Goal: Task Accomplishment & Management: Complete application form

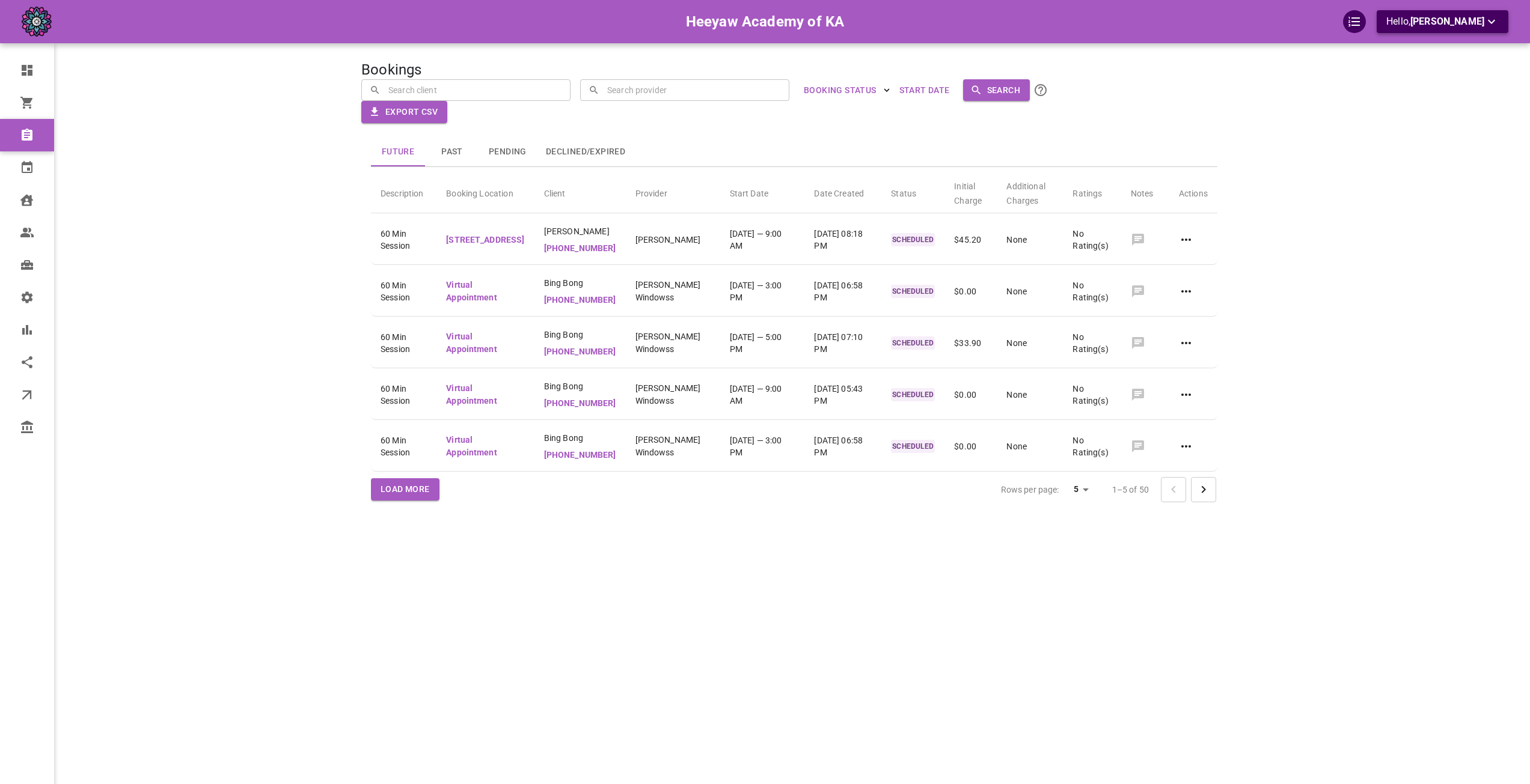
click at [1492, 26] on icon "button" at bounding box center [1492, 21] width 14 height 14
click at [1435, 69] on li "Change company" at bounding box center [1459, 70] width 120 height 21
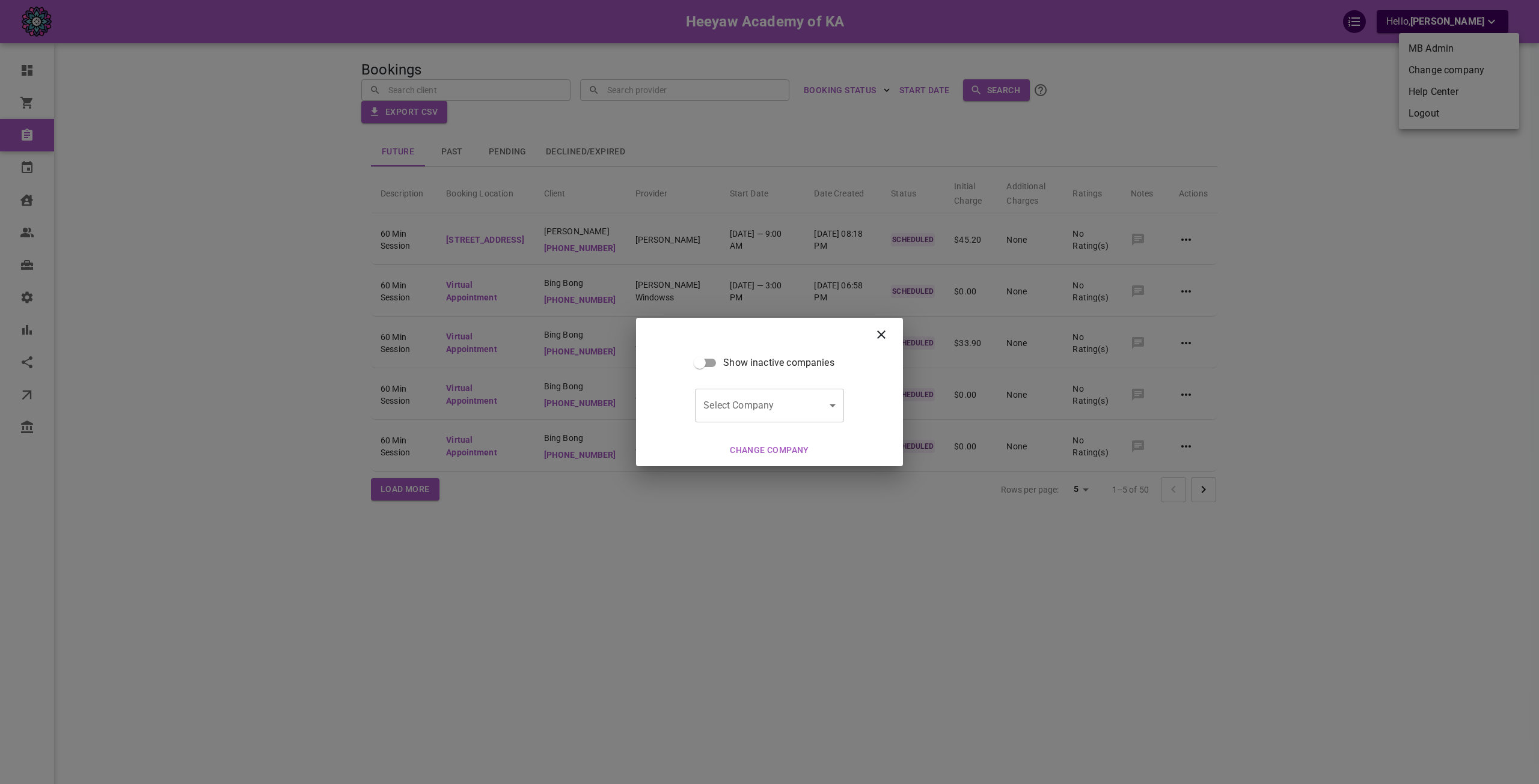
click at [827, 401] on body "Heeyaw Academy of KA Hello, Omar Tahir Dashboard Orders Bookings Calendar Clien…" at bounding box center [770, 429] width 1539 height 858
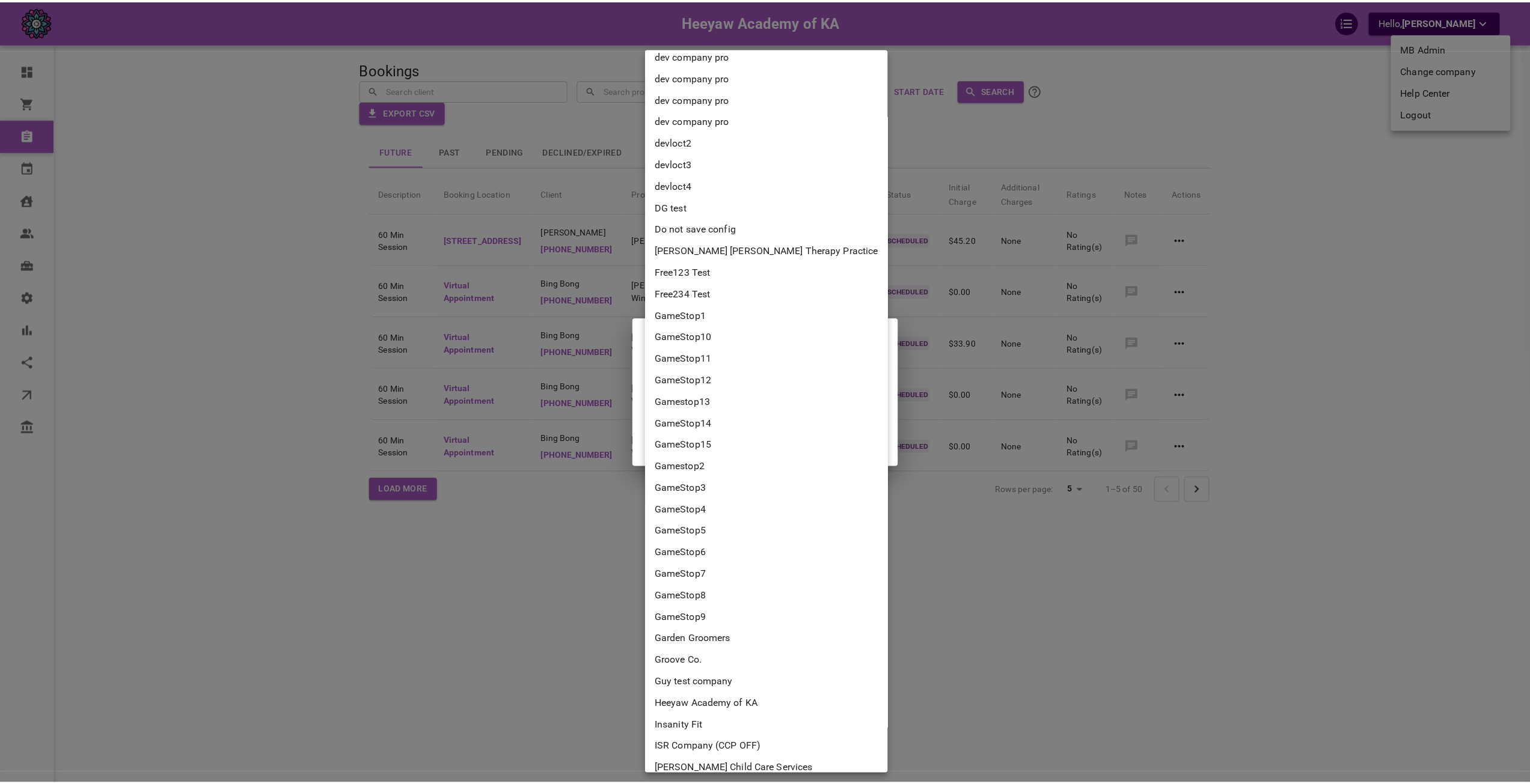
scroll to position [2283, 0]
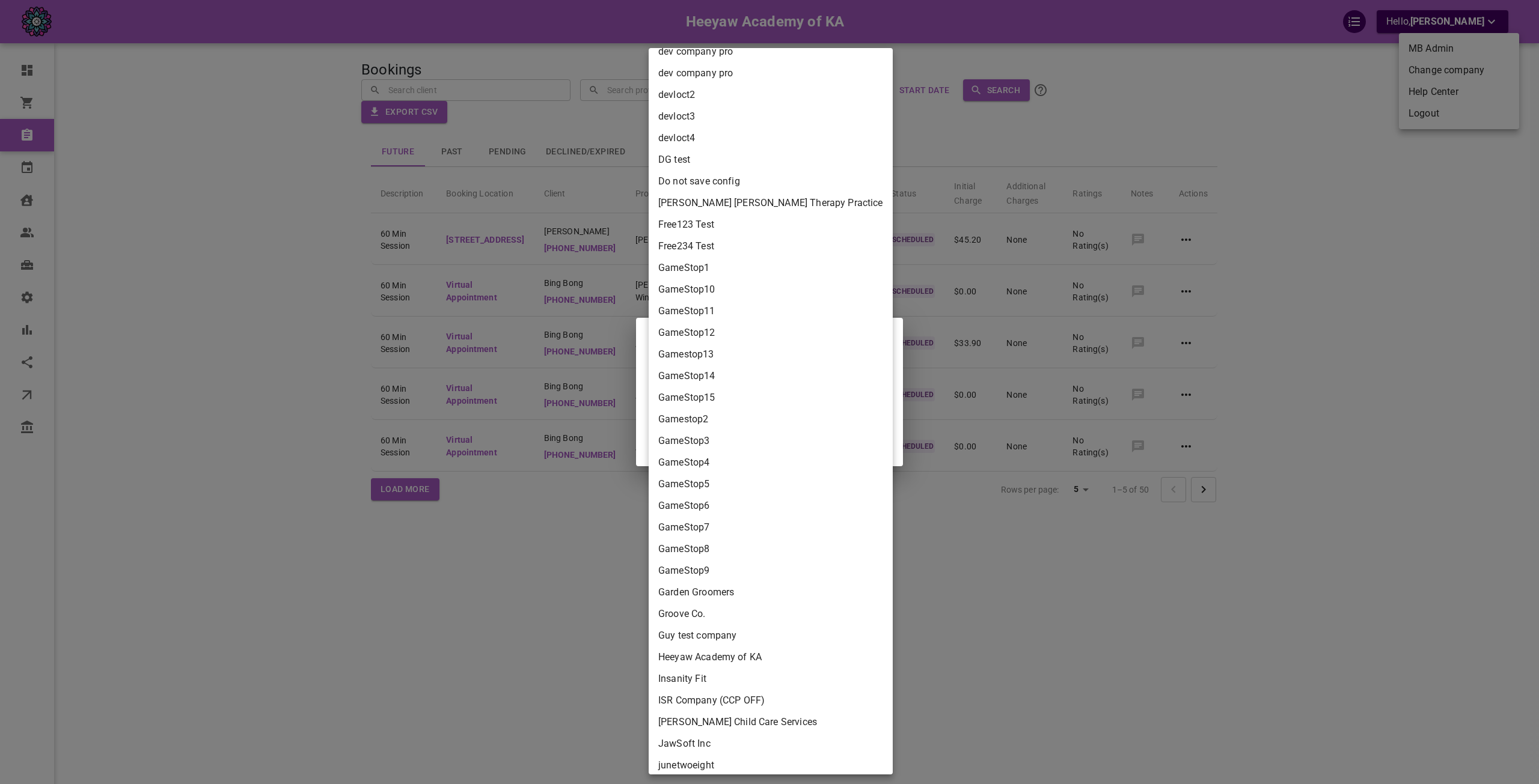
click at [744, 620] on li "Groove Co." at bounding box center [771, 613] width 244 height 21
type input "87d5b146-e678-4578-b351-1b697815ed61"
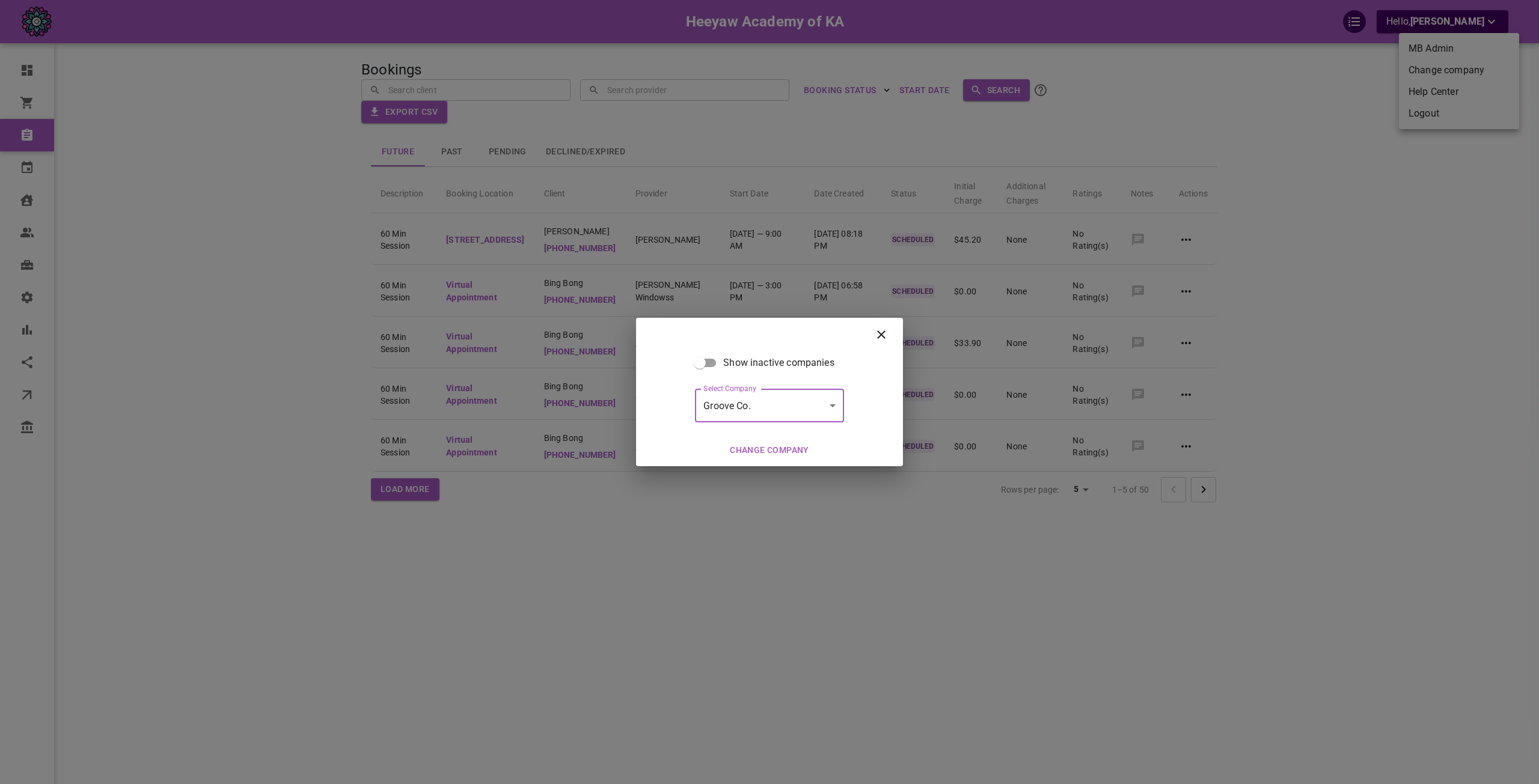
click at [768, 431] on div "Show inactive companies Select Company Groove Co. 87d5b146-e678-4578-b351-1b697…" at bounding box center [769, 393] width 267 height 83
click at [764, 440] on button "Change company" at bounding box center [769, 450] width 89 height 22
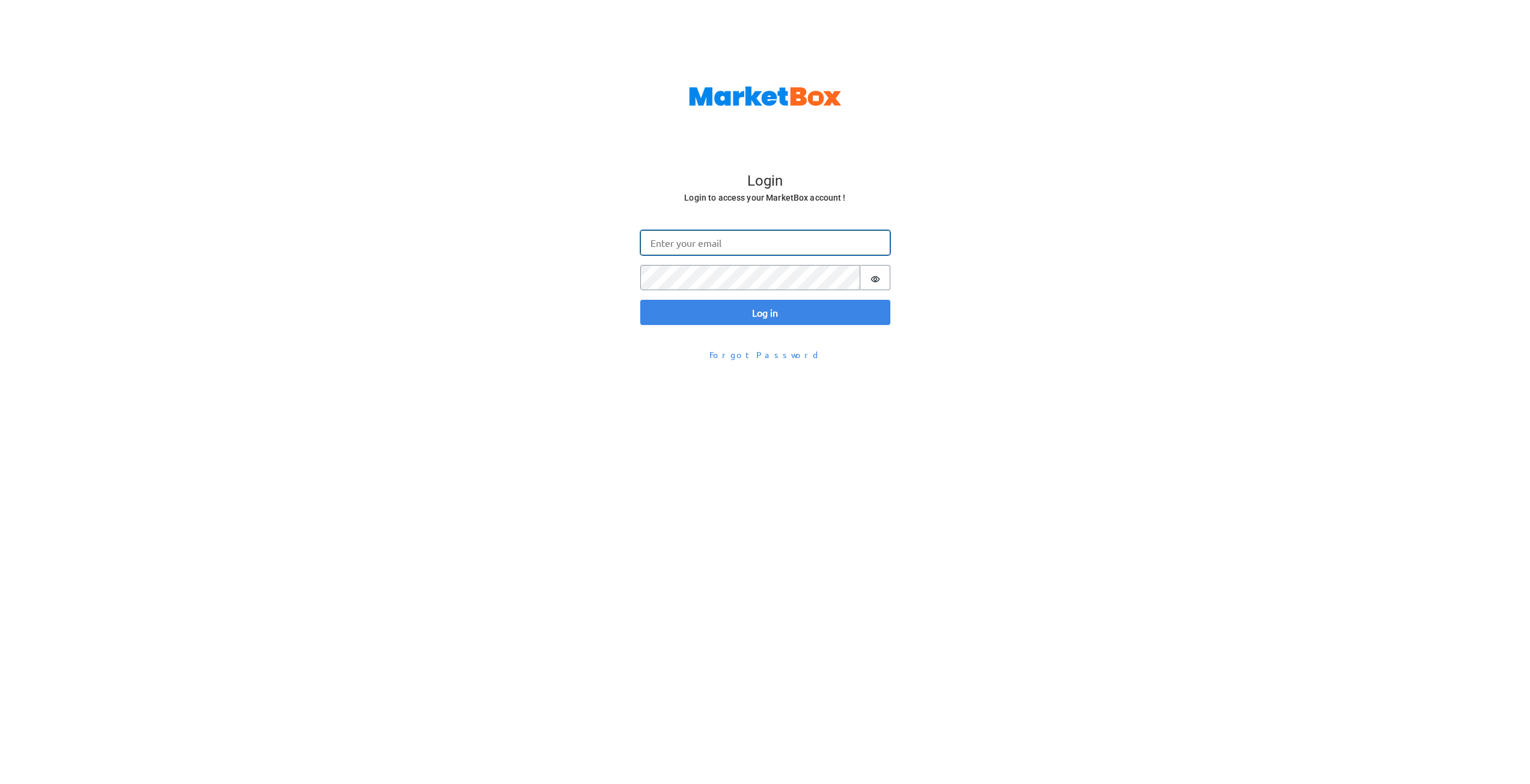
type input "[EMAIL_ADDRESS][DOMAIN_NAME]"
click at [710, 319] on button "Log in" at bounding box center [765, 312] width 250 height 25
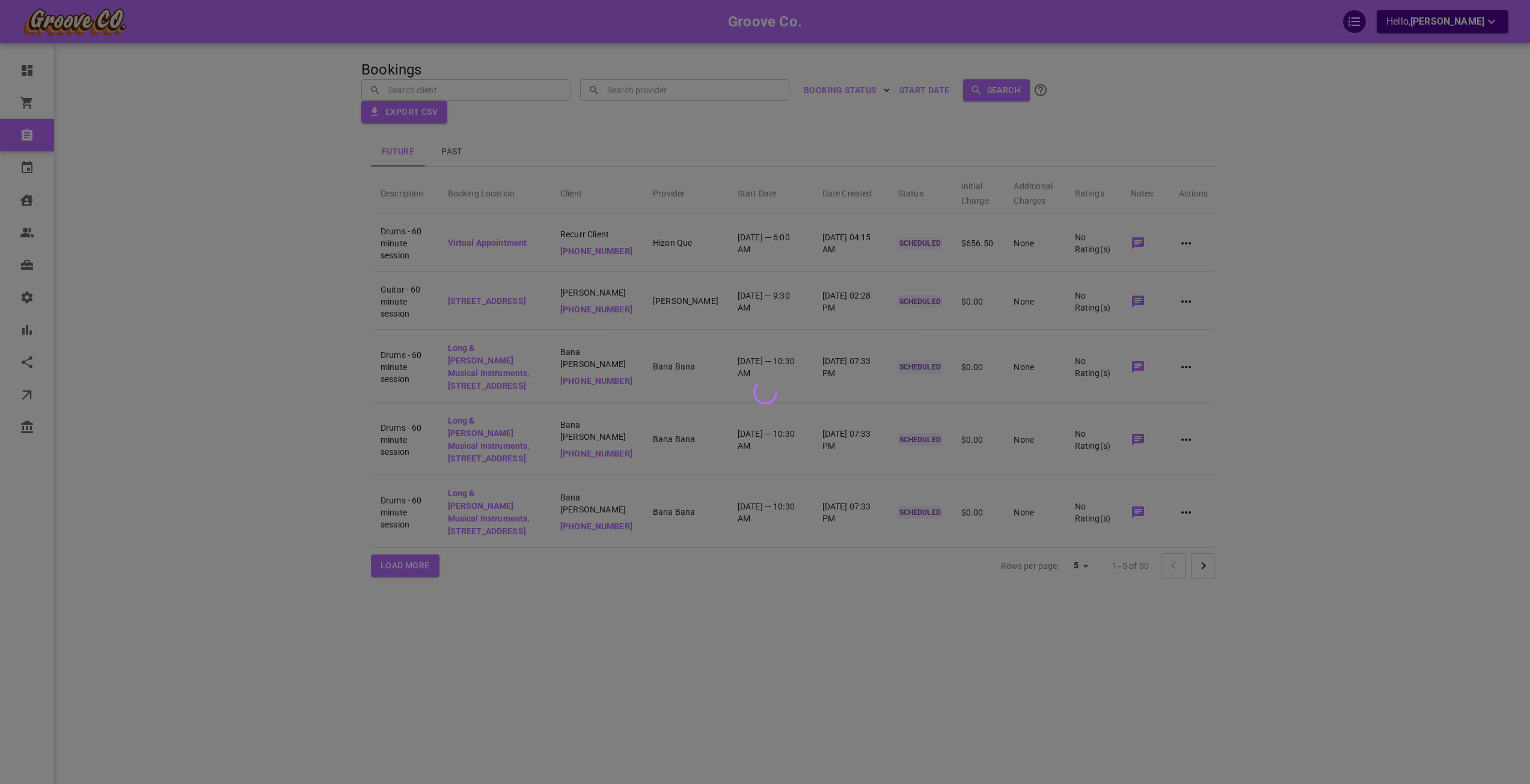
click at [332, 267] on div at bounding box center [765, 392] width 1530 height 784
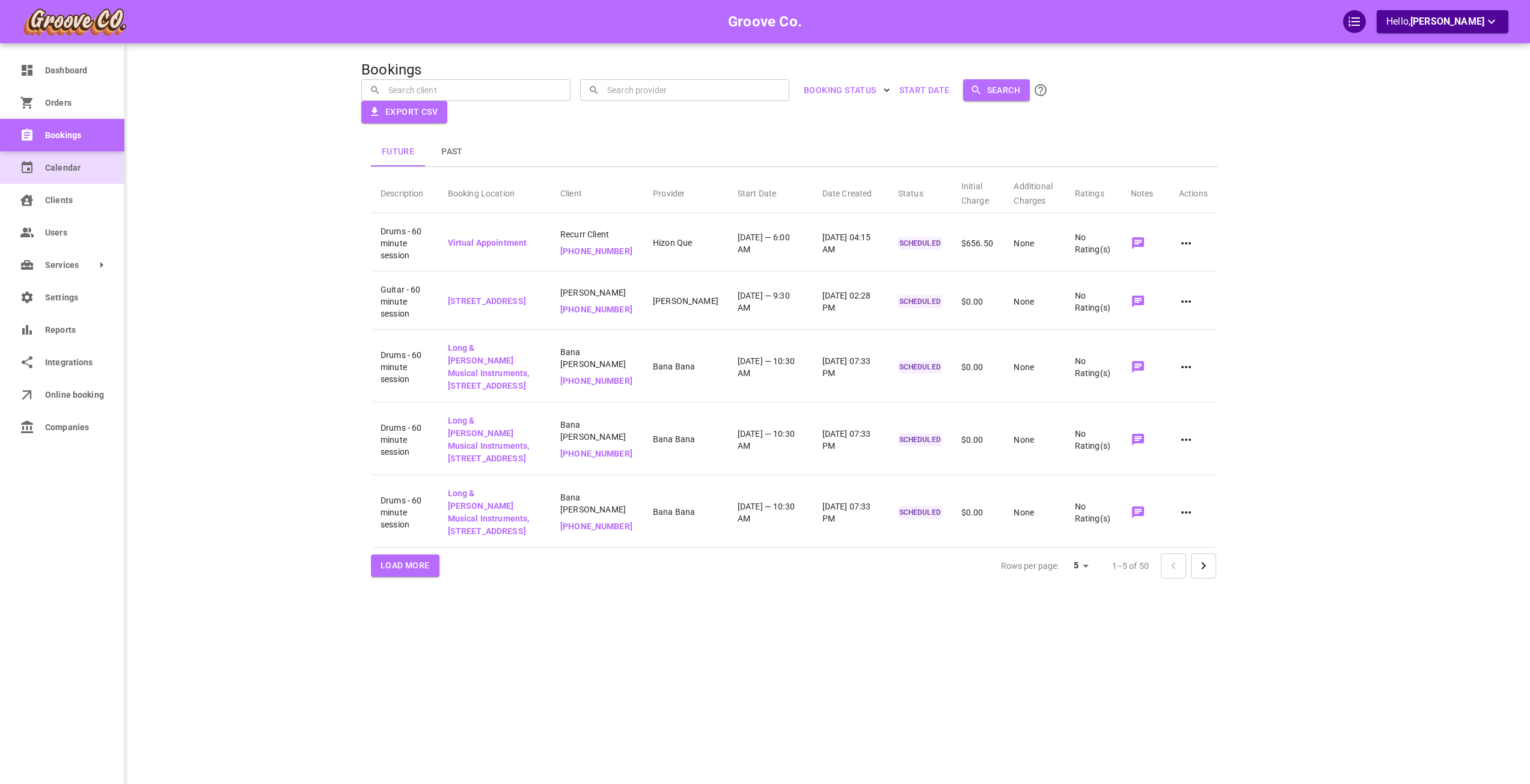
click at [21, 171] on icon at bounding box center [27, 167] width 14 height 14
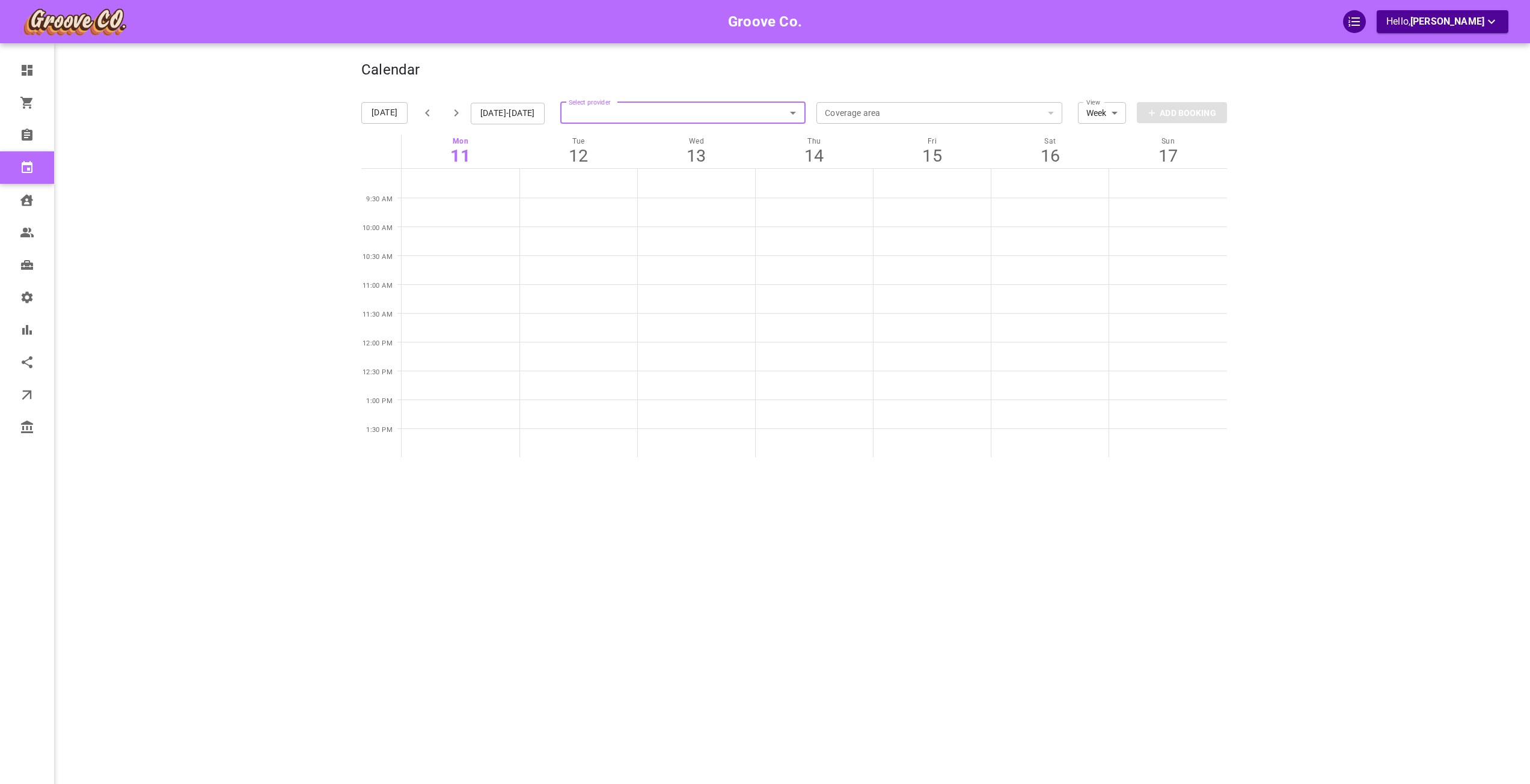
click at [610, 111] on input "Select provider" at bounding box center [683, 113] width 246 height 27
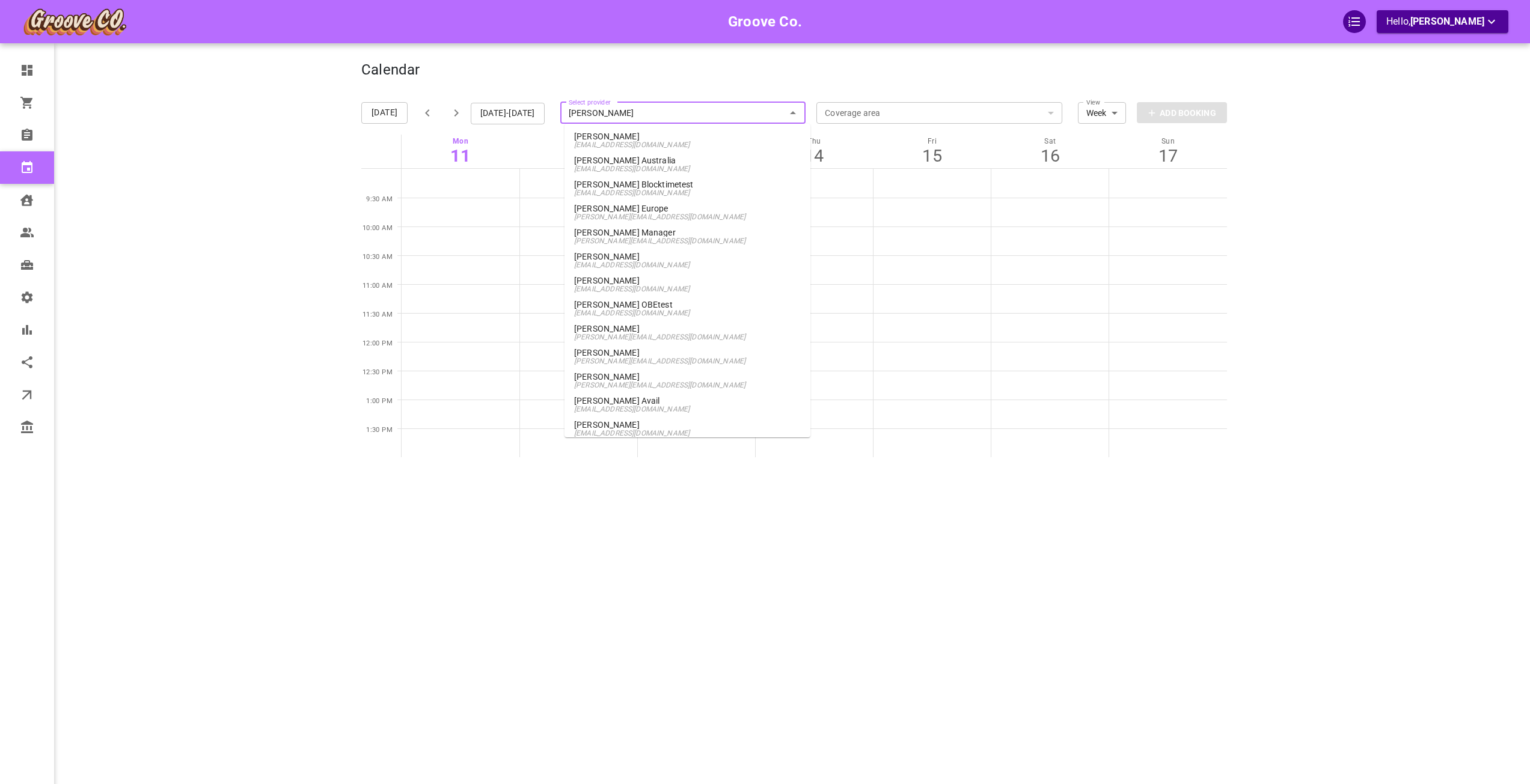
type input "[PERSON_NAME]"
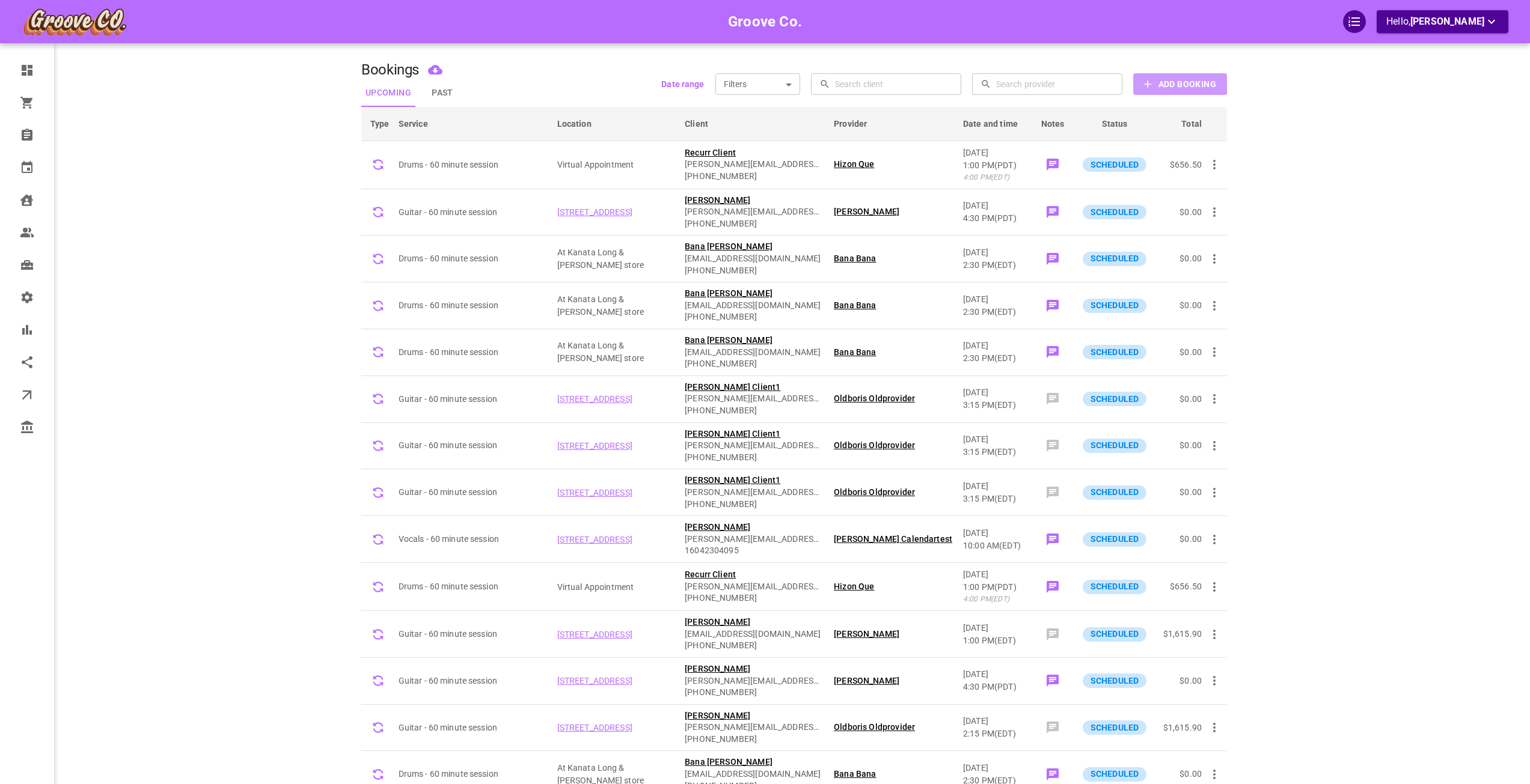
click at [1159, 85] on b "Add Booking" at bounding box center [1187, 84] width 58 height 15
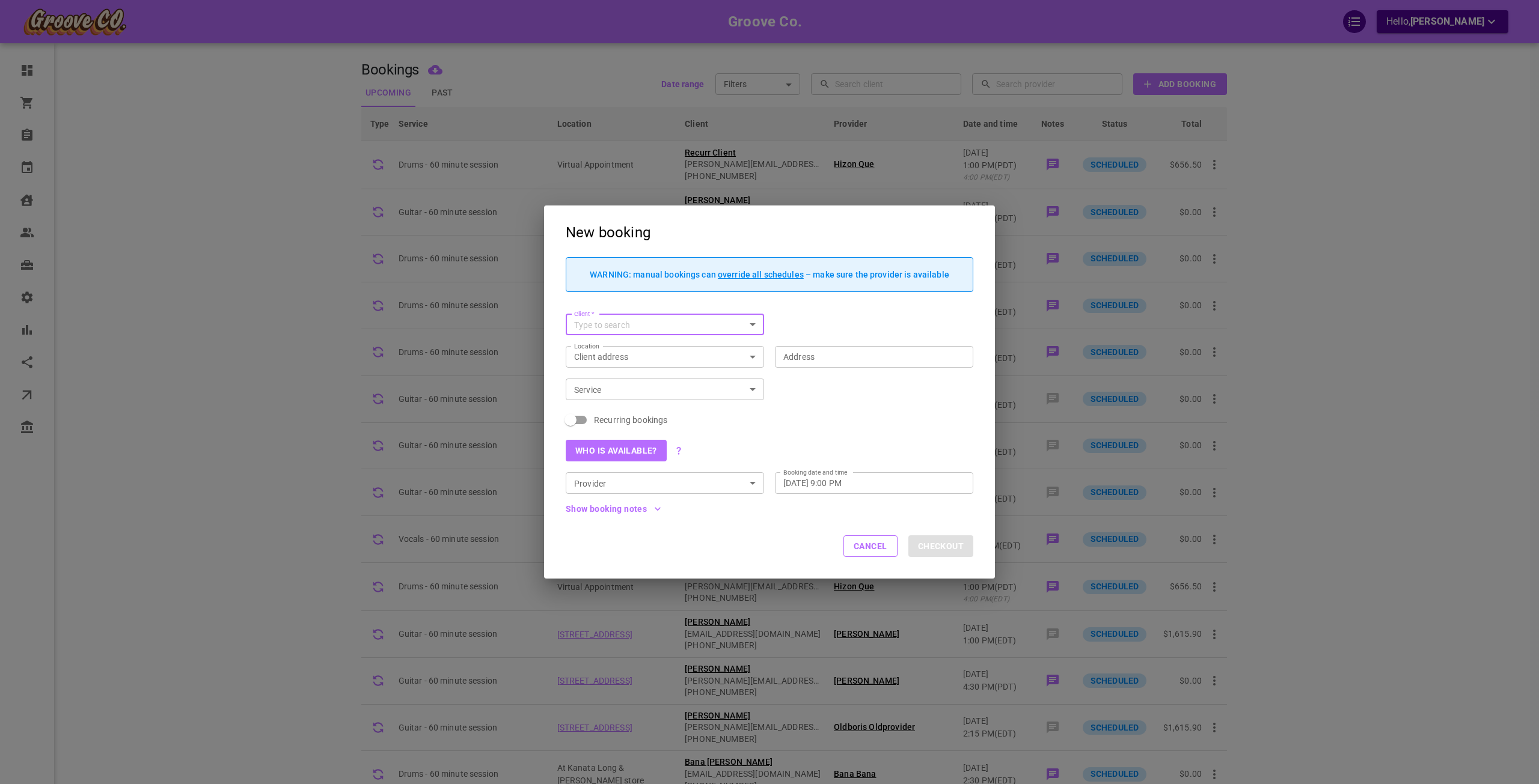
click at [660, 319] on input "Client   *" at bounding box center [655, 325] width 171 height 15
click at [662, 357] on span "[PERSON_NAME][EMAIL_ADDRESS][DOMAIN_NAME]" at bounding box center [665, 356] width 179 height 8
type input "[PERSON_NAME]"
type input "[STREET_ADDRESS]"
click at [945, 414] on div "Recurring bookings" at bounding box center [770, 420] width 408 height 18
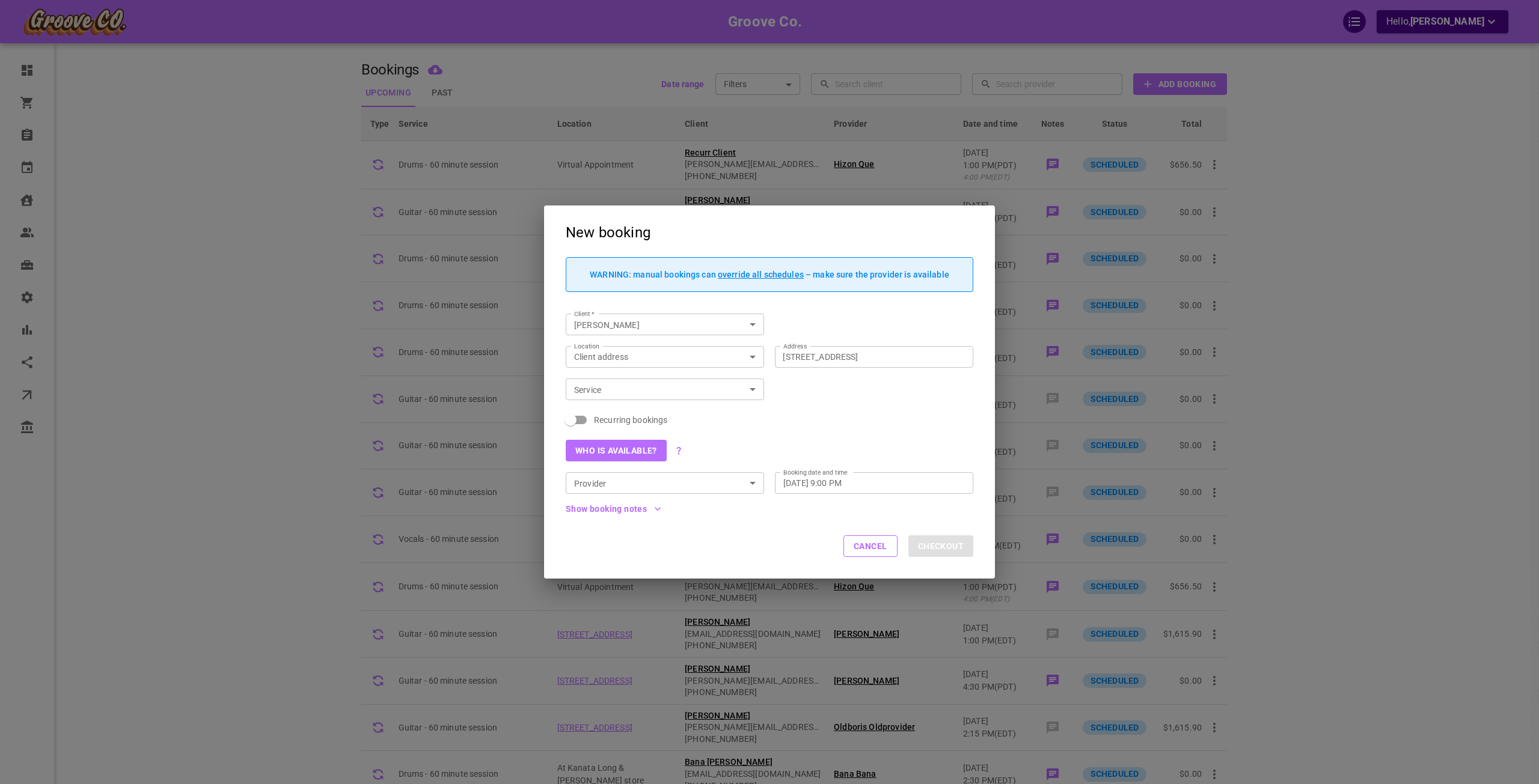
click at [697, 397] on input "Service" at bounding box center [655, 389] width 171 height 15
click at [703, 388] on input "Service" at bounding box center [655, 389] width 171 height 15
click at [705, 462] on li "Drums - 60 minute session" at bounding box center [664, 454] width 198 height 20
type input "Drums - 60 minute session"
click at [799, 415] on div "Recurring bookings" at bounding box center [770, 420] width 408 height 18
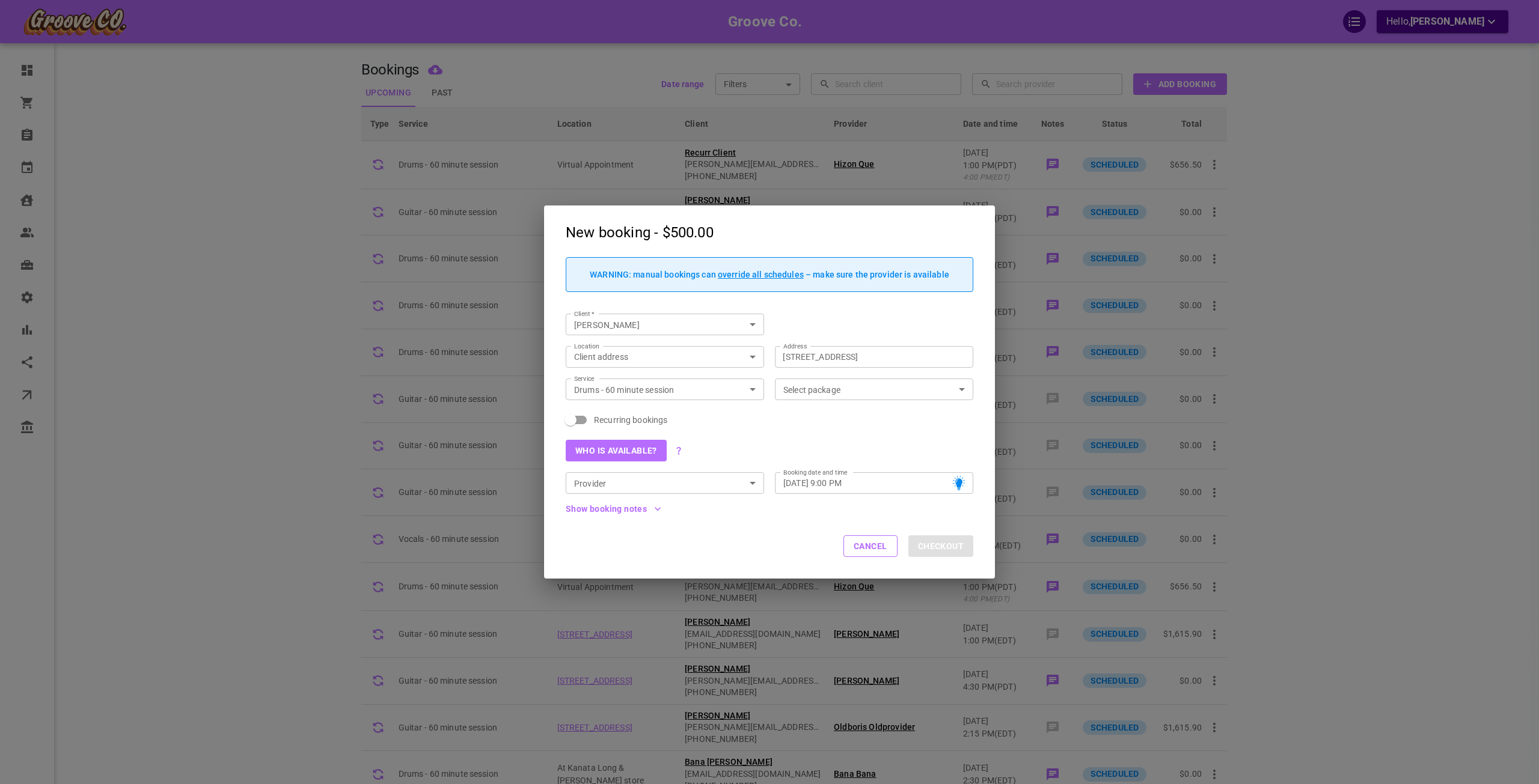
click at [576, 412] on input "Recurring bookings" at bounding box center [571, 419] width 69 height 23
checkbox input "true"
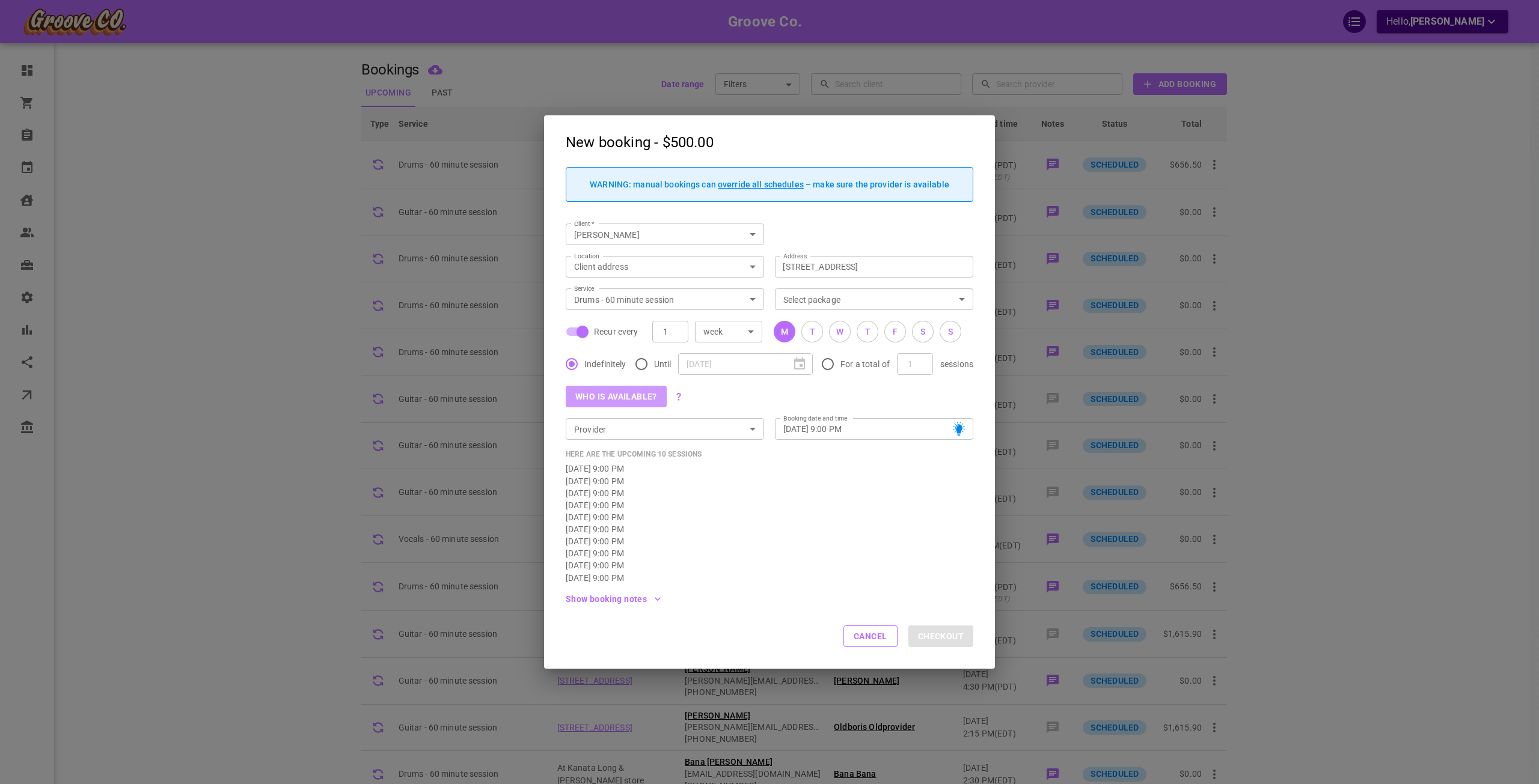
click at [629, 397] on button "Who is available?" at bounding box center [616, 396] width 101 height 21
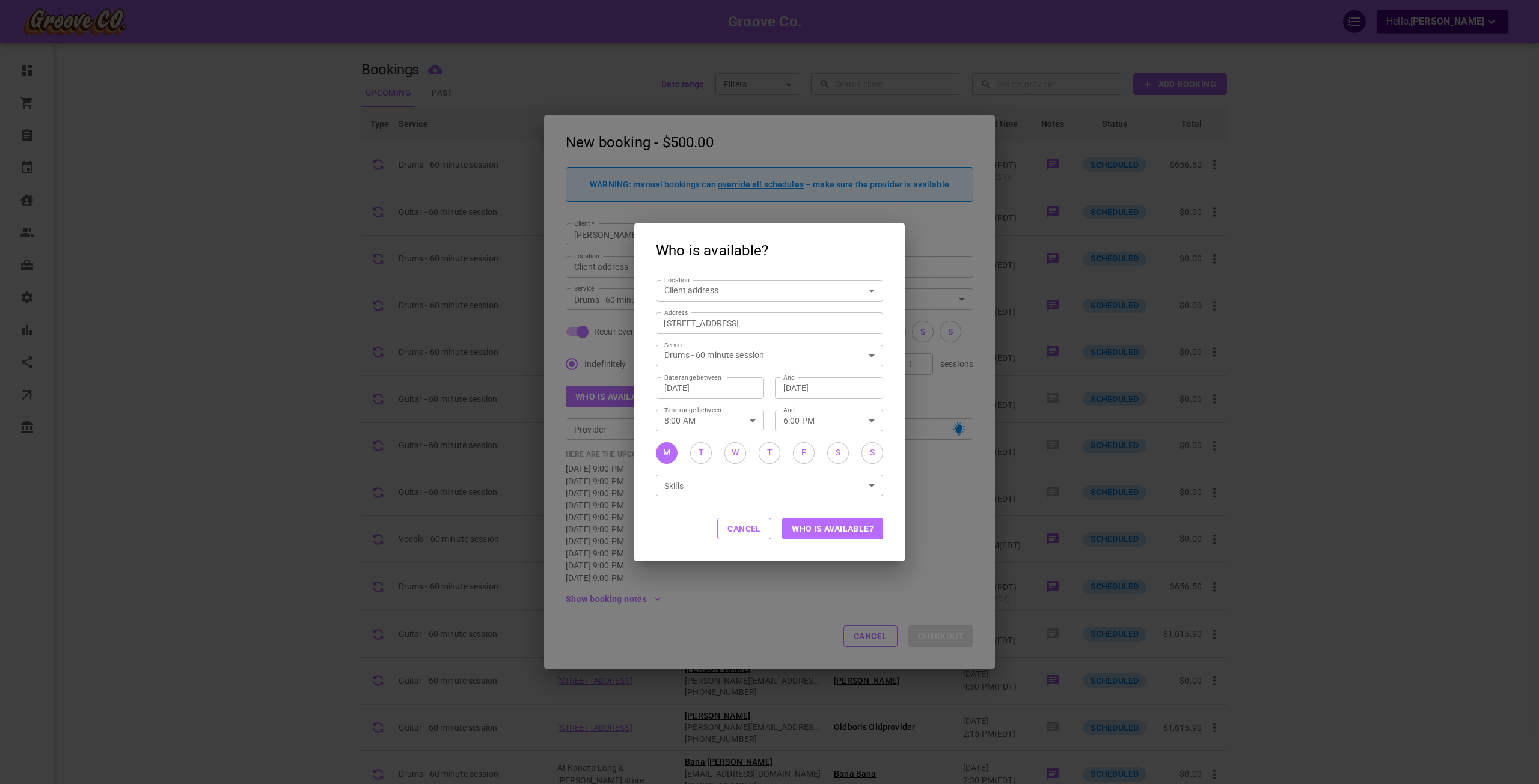
click at [872, 532] on button "Who is available?" at bounding box center [832, 528] width 101 height 21
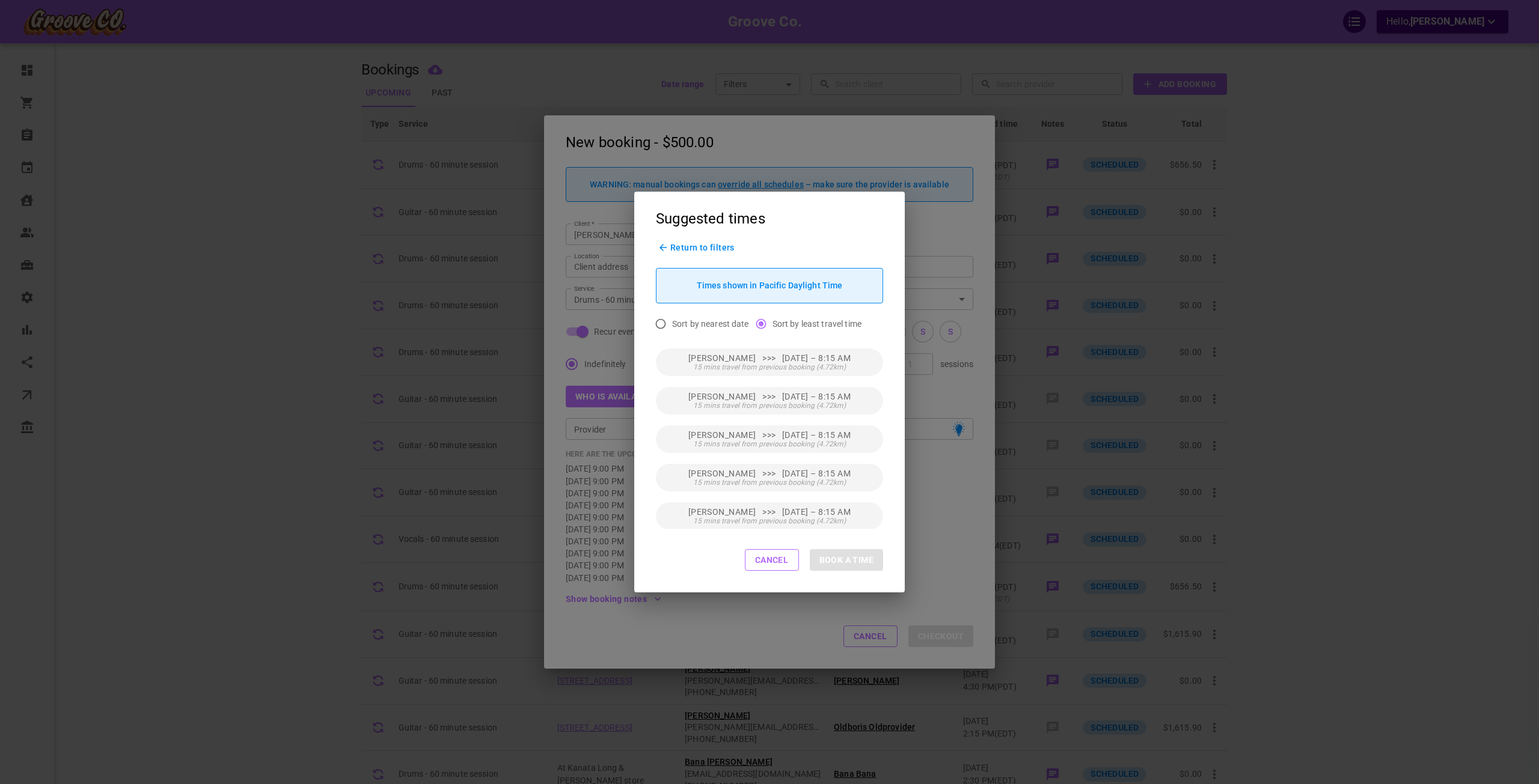
click at [701, 254] on div "Return to filters Times shown in Pacific Daylight Time Sort by nearest date Sor…" at bounding box center [770, 386] width 271 height 285
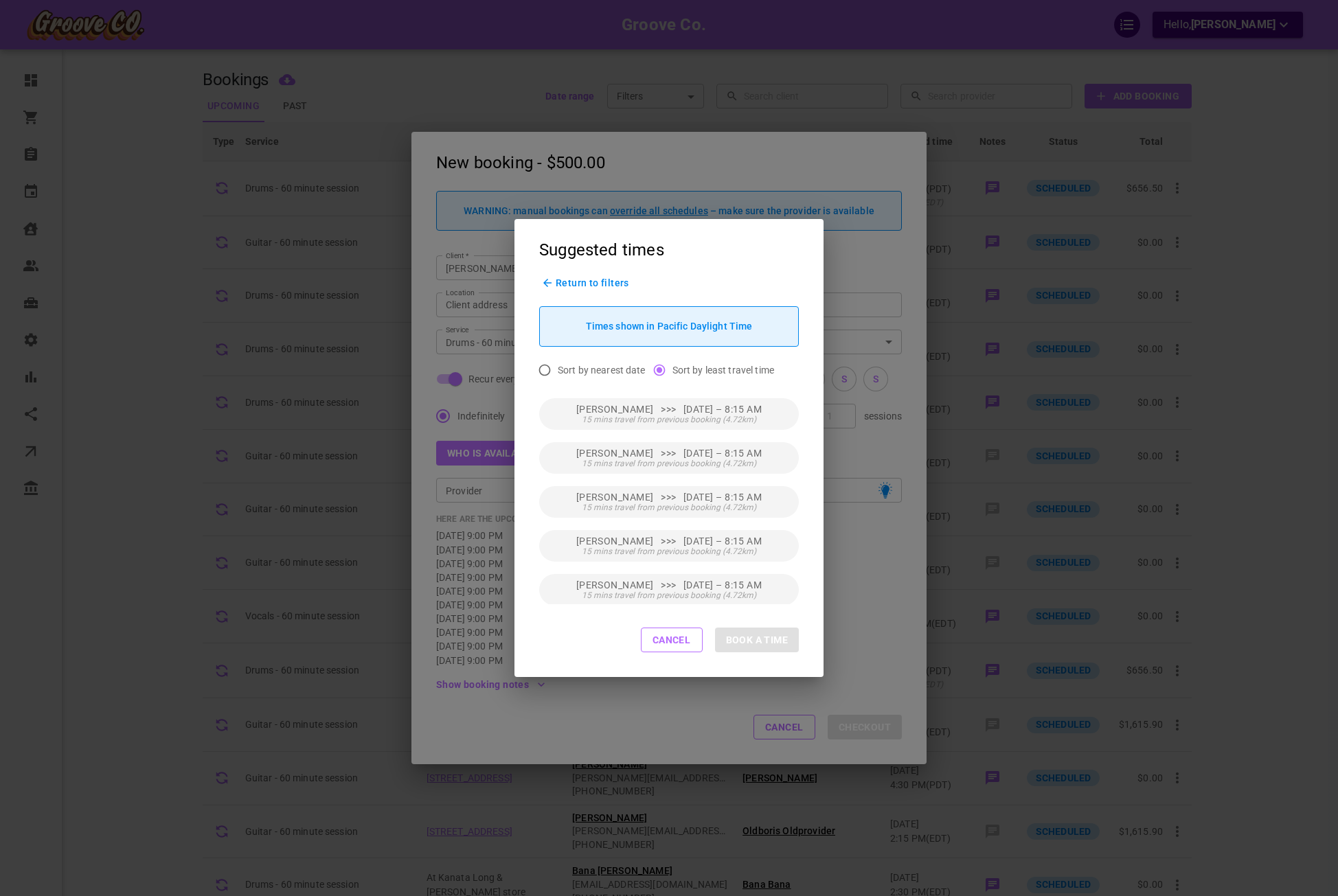
click at [581, 273] on h2 "Suggested times" at bounding box center [669, 248] width 309 height 59
click at [580, 282] on span "Return to filters" at bounding box center [592, 283] width 73 height 11
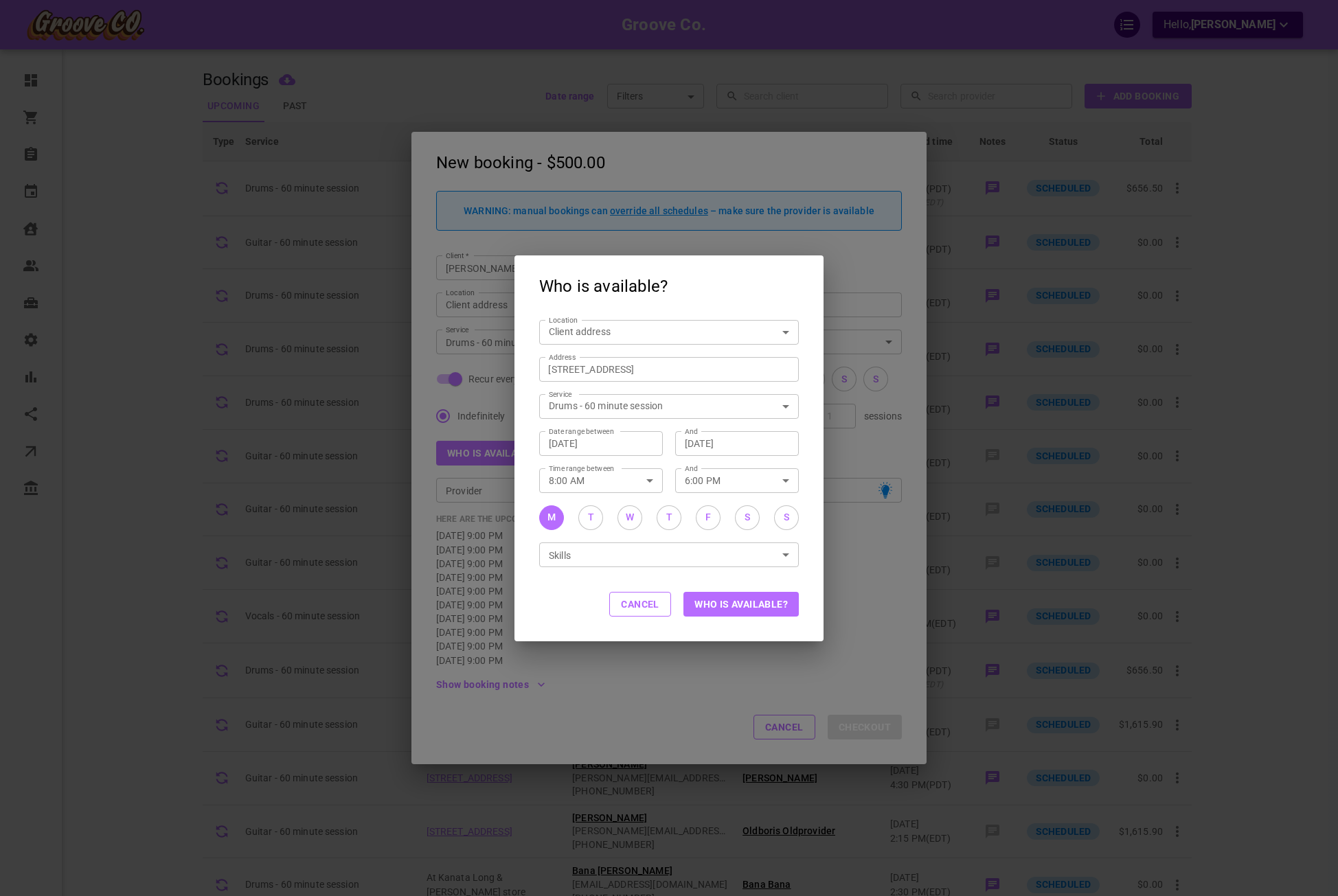
click at [745, 600] on button "Who is available?" at bounding box center [741, 604] width 116 height 24
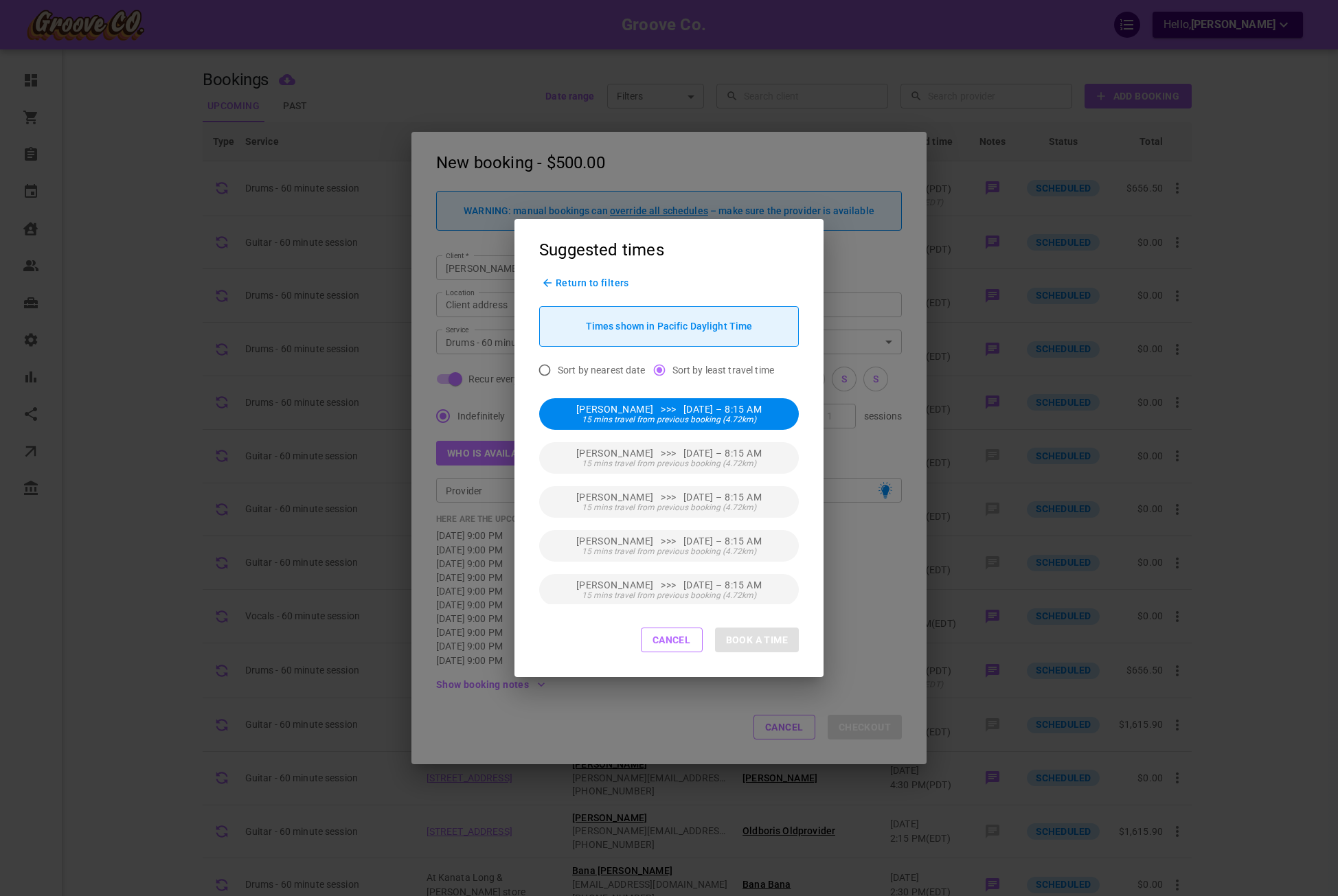
click at [756, 427] on div "[PERSON_NAME] >>> [DATE] – 8:15 AM 15 mins travel from previous booking (4.72km)" at bounding box center [669, 414] width 260 height 32
click at [765, 631] on button "Book [PERSON_NAME]" at bounding box center [735, 639] width 129 height 24
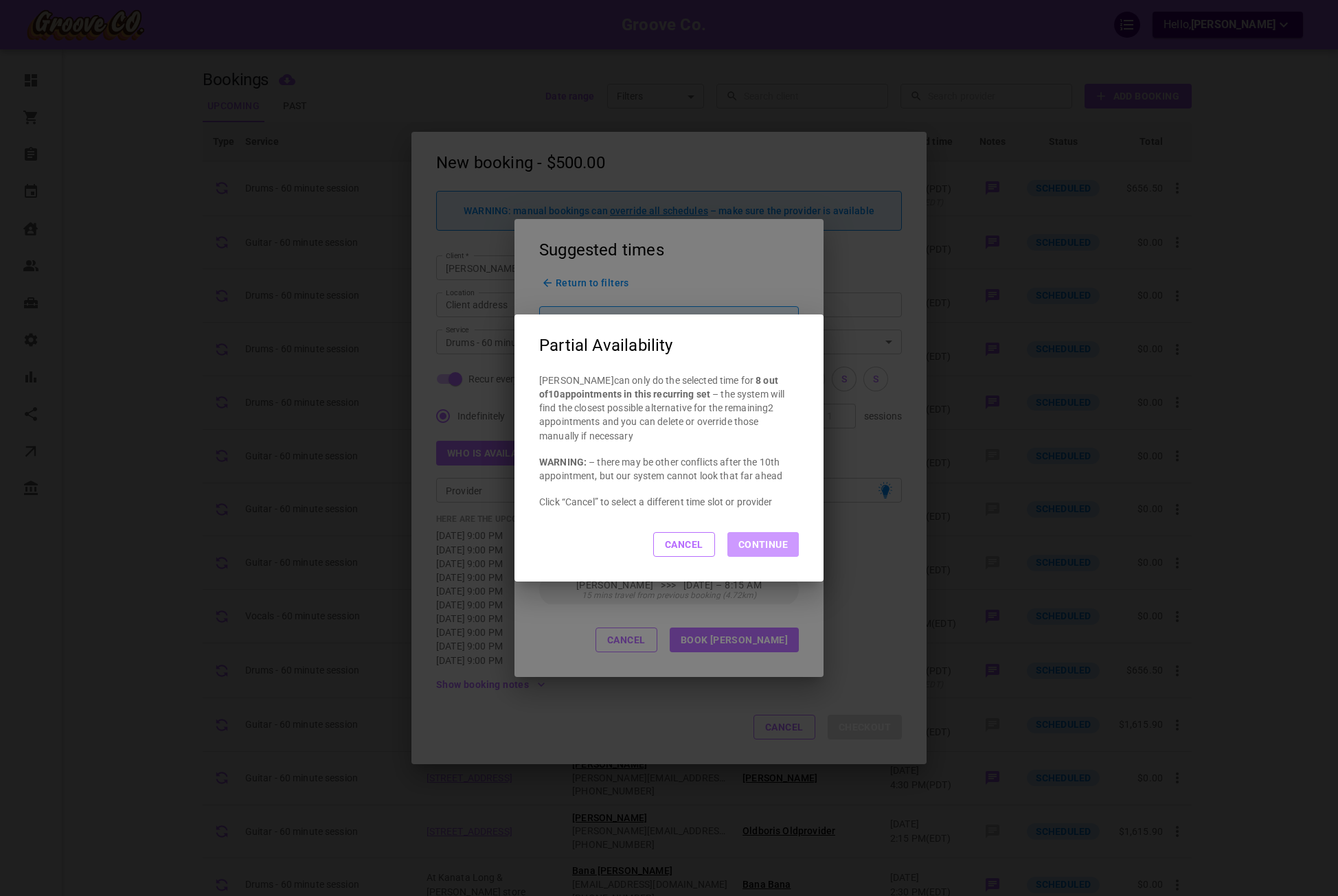
click at [770, 536] on button "Continue" at bounding box center [763, 544] width 71 height 24
type input "[PERSON_NAME]"
type input "[DATE] 8:15 AM"
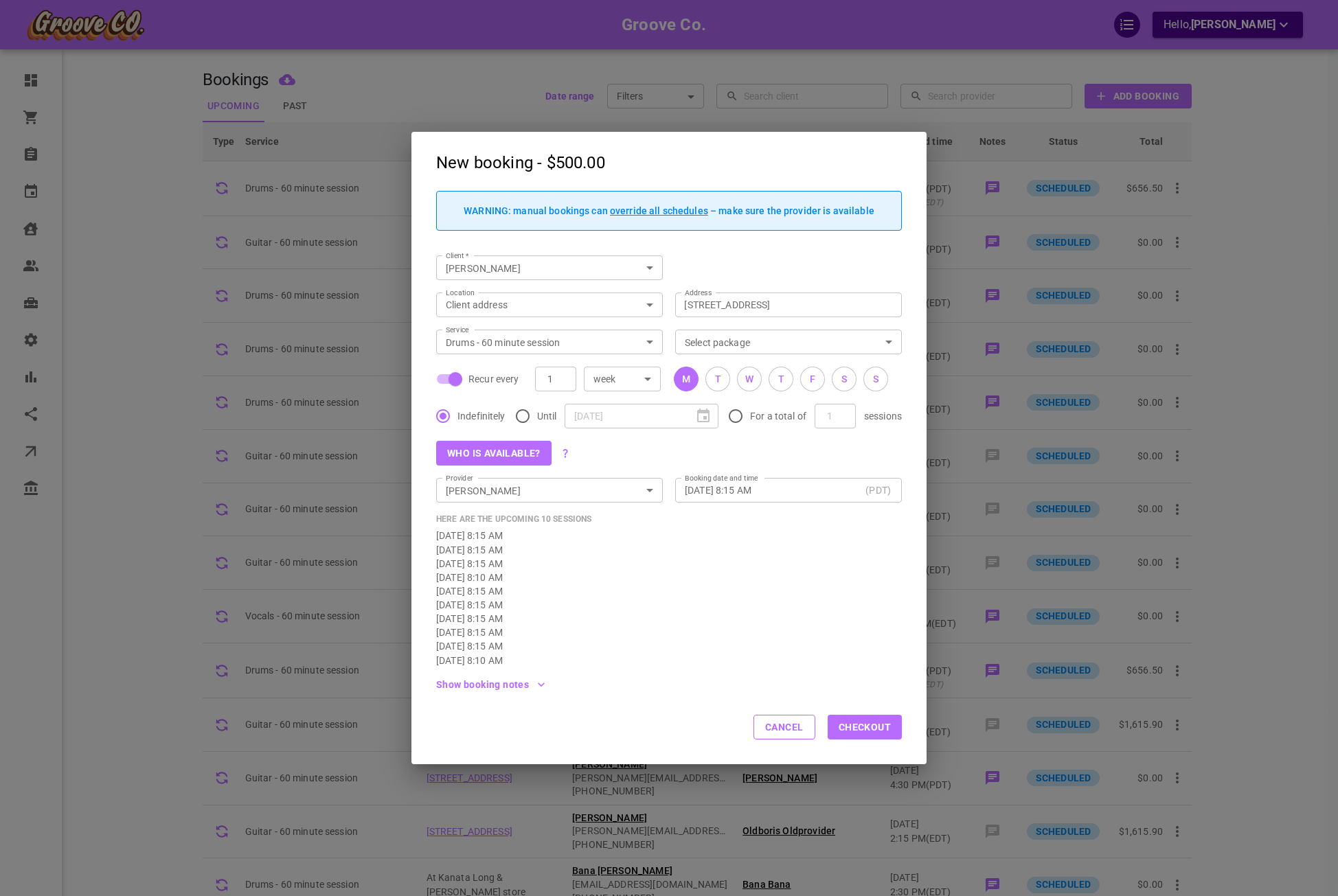
click at [770, 536] on div "[DATE] 8:15 AM" at bounding box center [669, 536] width 466 height 14
click at [804, 729] on button "Cancel" at bounding box center [784, 727] width 62 height 24
checkbox input "false"
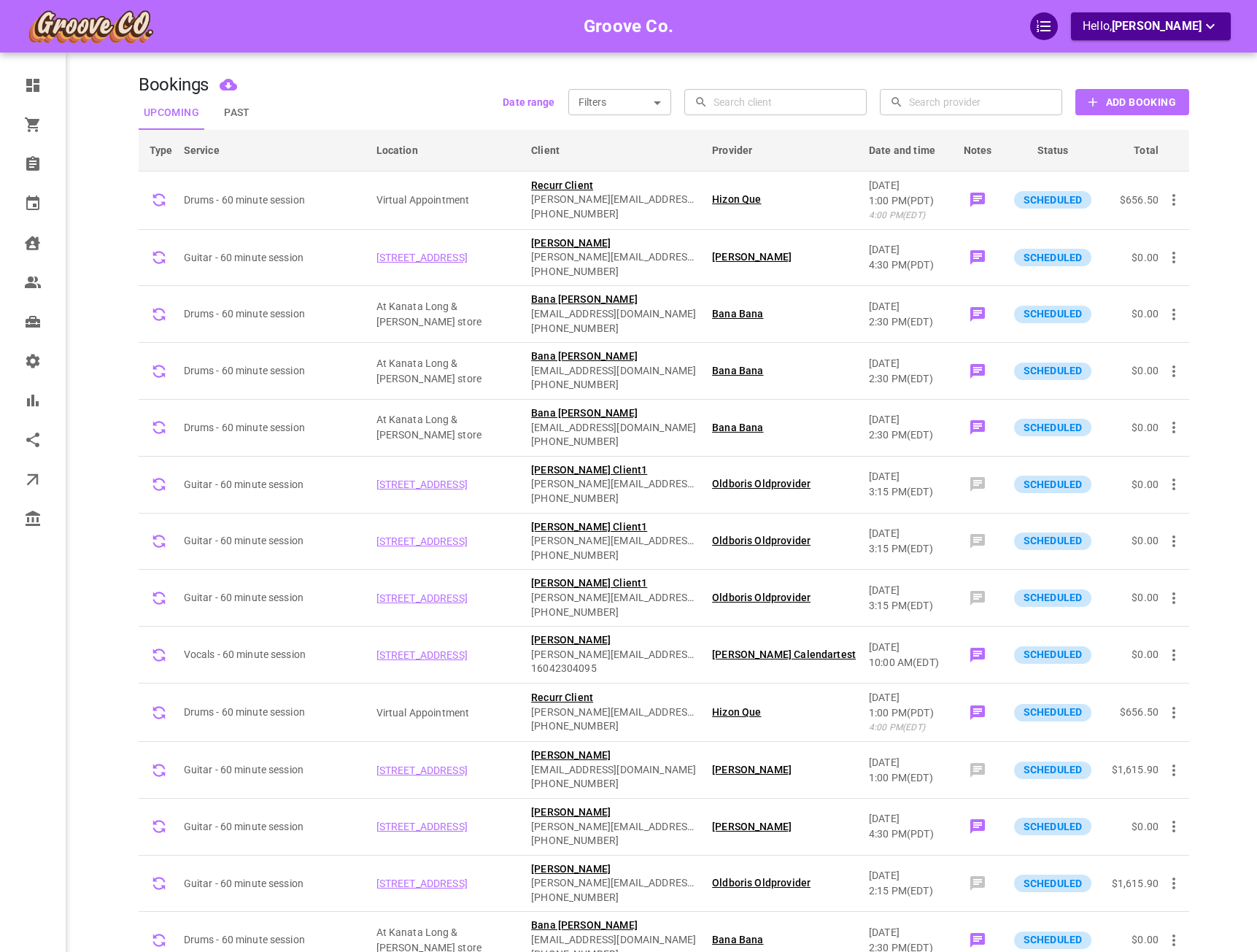
click at [1228, 448] on main at bounding box center [1210, 498] width 42 height 952
click at [1139, 109] on b "Add Booking" at bounding box center [1140, 102] width 70 height 18
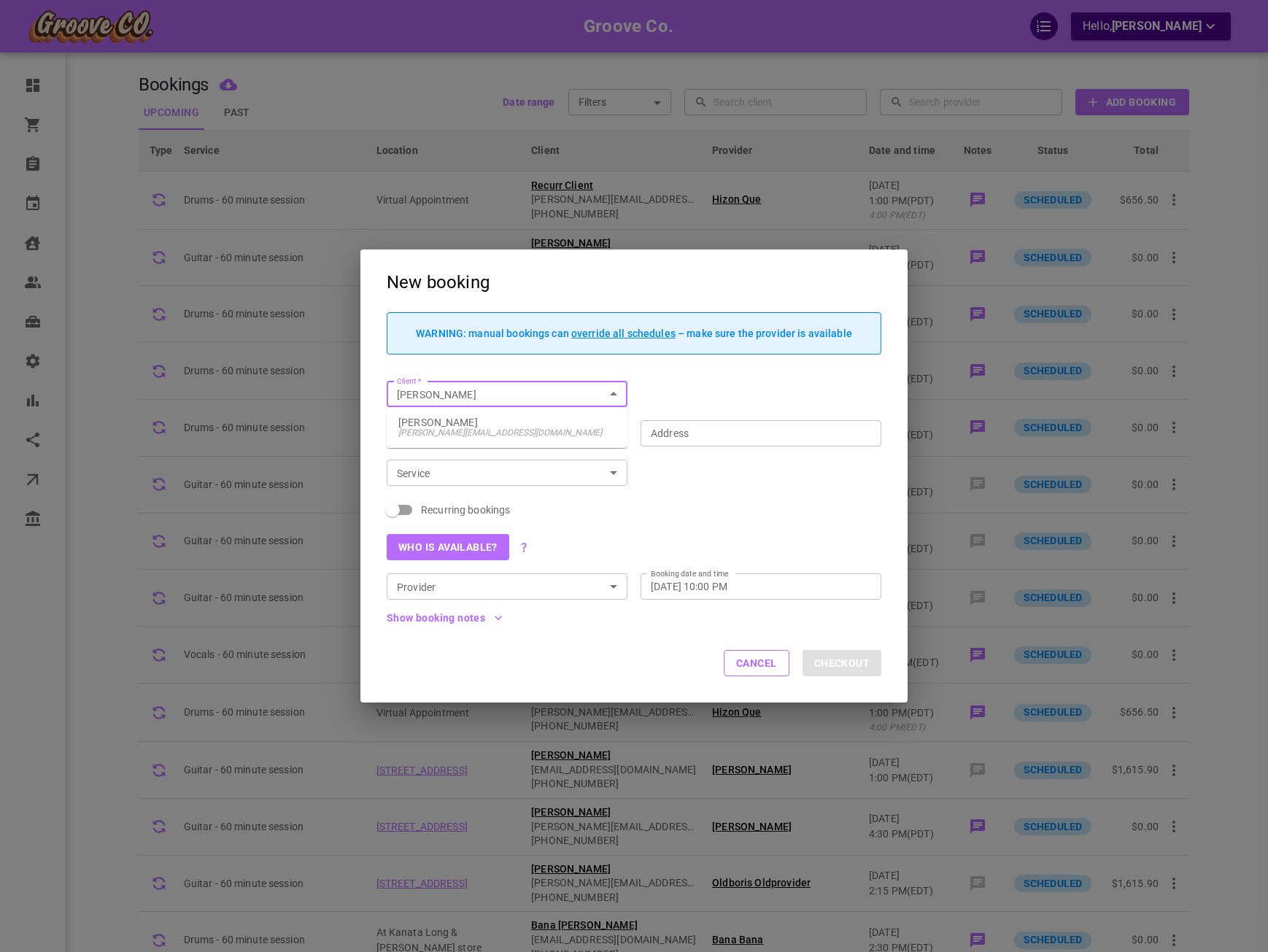
click at [428, 417] on li "[PERSON_NAME] [PERSON_NAME][EMAIL_ADDRESS][DOMAIN_NAME]" at bounding box center [507, 427] width 240 height 29
type input "[PERSON_NAME]"
type input "[STREET_ADDRESS]"
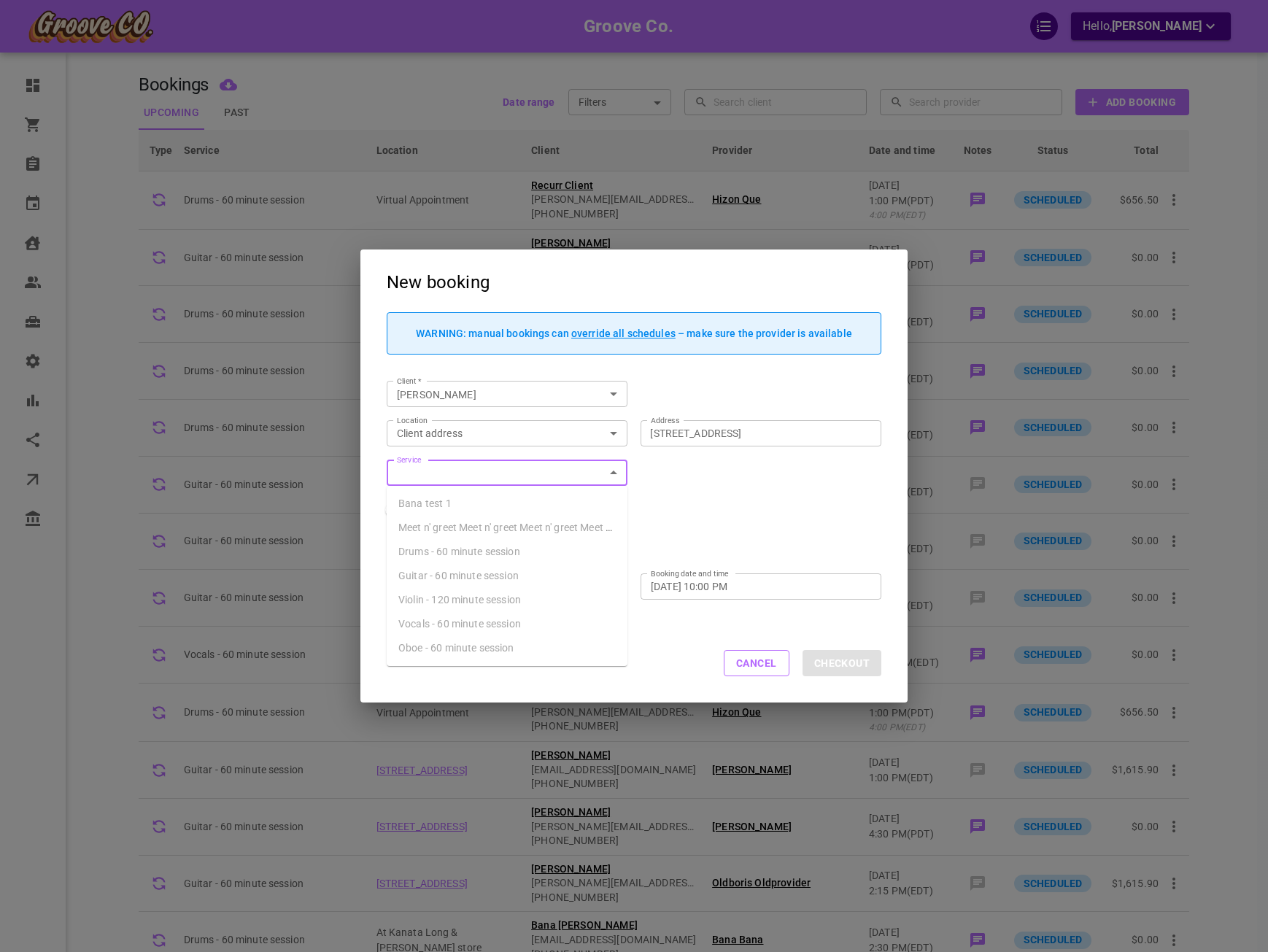
click at [469, 470] on input "Service" at bounding box center [495, 473] width 208 height 18
click at [500, 549] on span "Drums - 60 minute session" at bounding box center [459, 551] width 122 height 12
type input "Drums - 60 minute session"
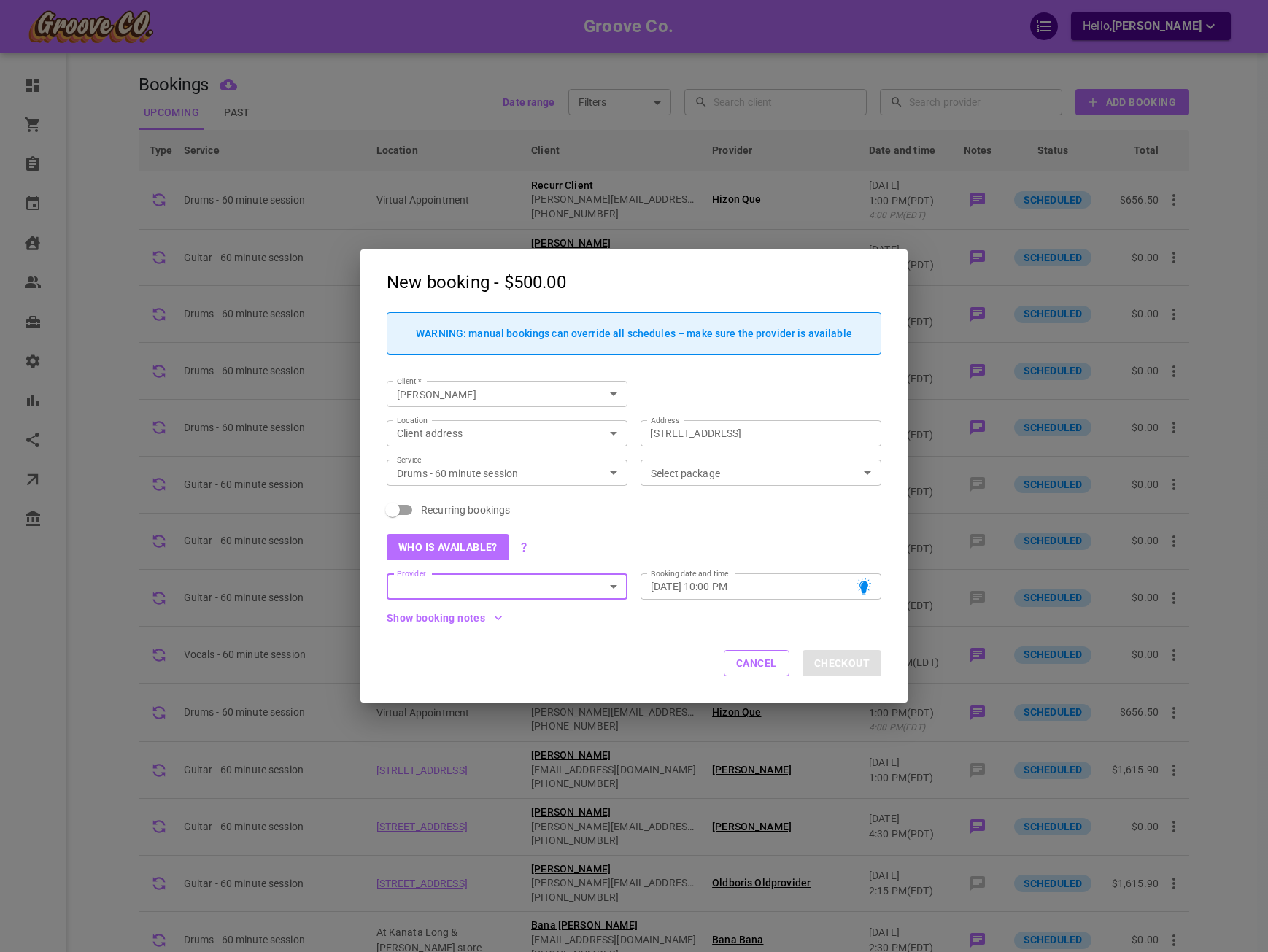
click at [411, 510] on input "Recurring bookings" at bounding box center [392, 509] width 84 height 28
checkbox input "true"
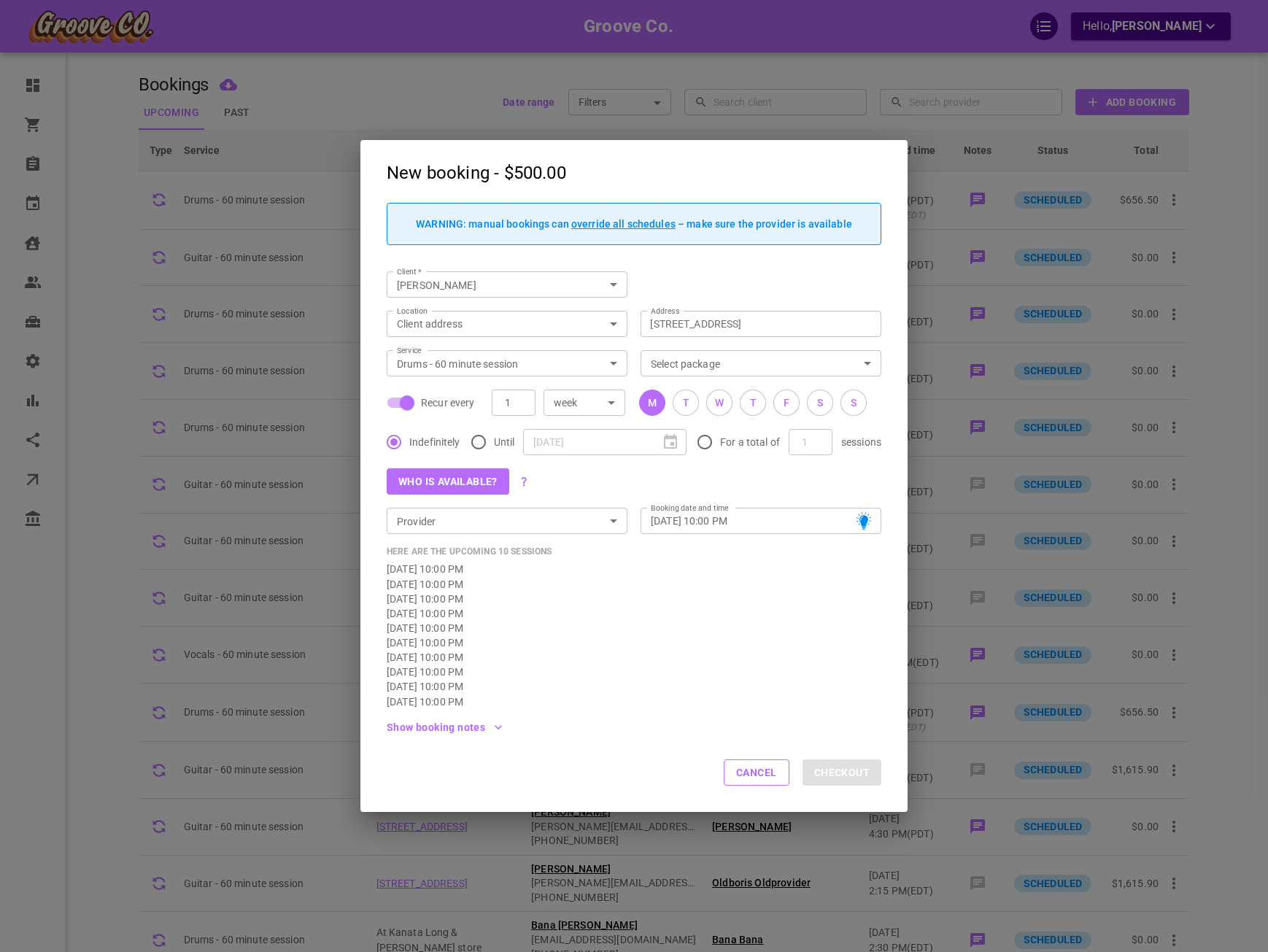
click at [586, 528] on input "Provider" at bounding box center [495, 521] width 208 height 18
click at [571, 544] on li "[PERSON_NAME] [PERSON_NAME][EMAIL_ADDRESS][DOMAIN_NAME]" at bounding box center [507, 554] width 240 height 29
type input "[PERSON_NAME]"
click at [711, 636] on div "[DATE] 10:00 PM" at bounding box center [634, 642] width 495 height 15
click at [846, 772] on button "Checkout" at bounding box center [842, 772] width 79 height 26
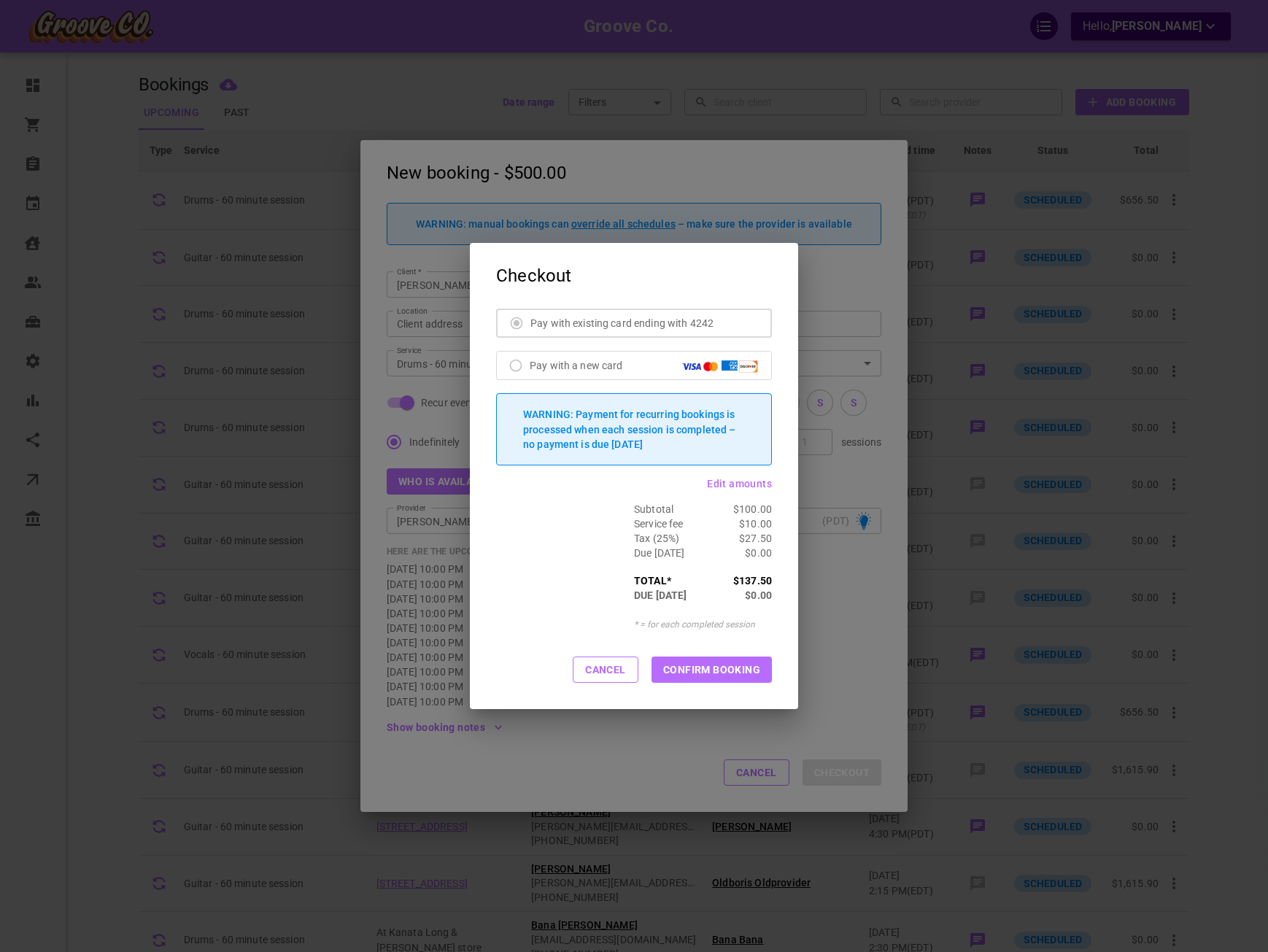
click at [531, 362] on p "Pay with a new card" at bounding box center [605, 366] width 152 height 15
click at [511, 361] on label "Pay with a new card" at bounding box center [630, 365] width 256 height 10
click at [718, 673] on button "CONFIRM BOOKING" at bounding box center [712, 669] width 121 height 26
click at [721, 666] on button "CONFIRM BOOKING" at bounding box center [712, 669] width 121 height 26
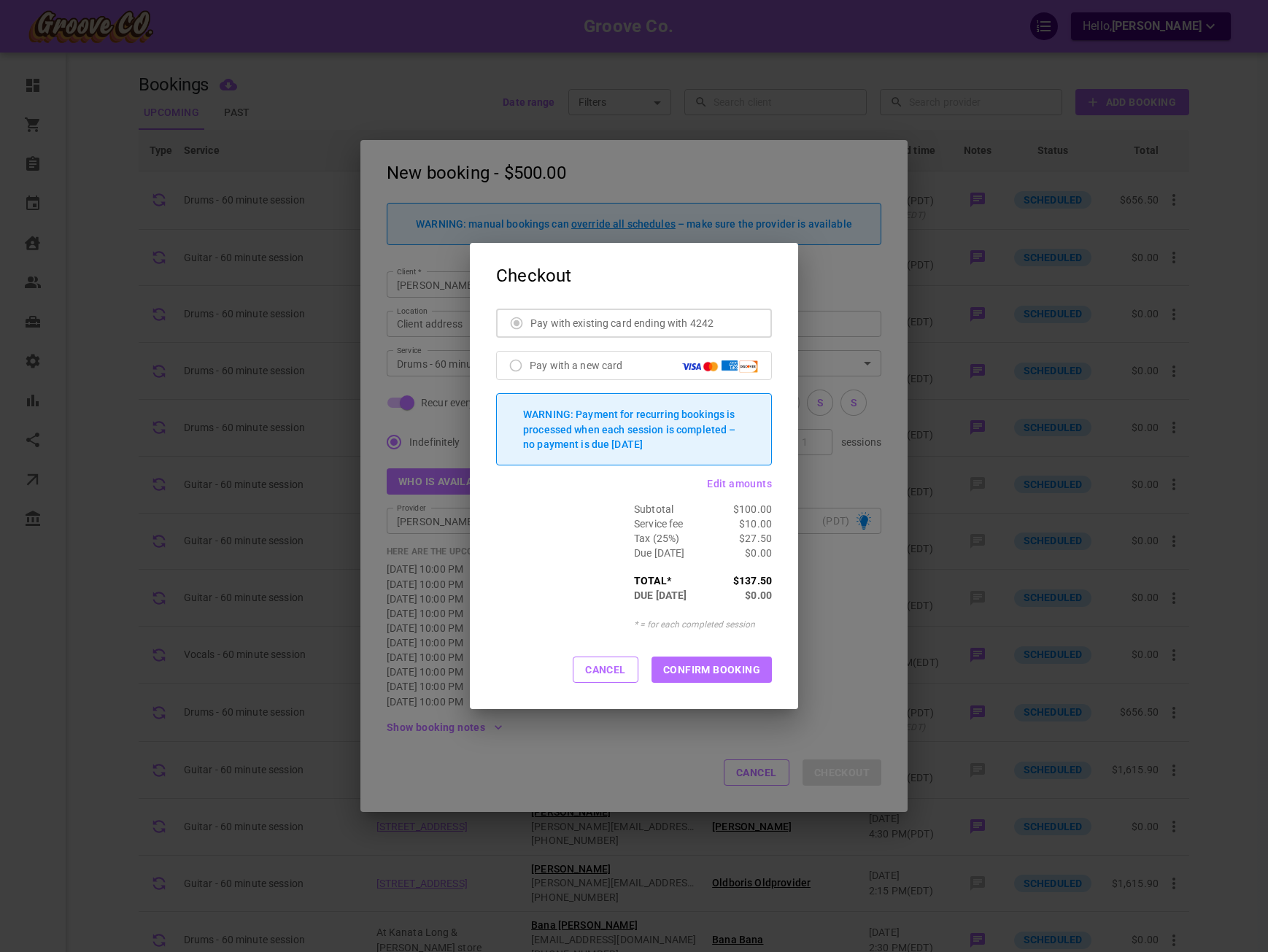
click at [743, 481] on span "Edit amounts" at bounding box center [739, 483] width 65 height 12
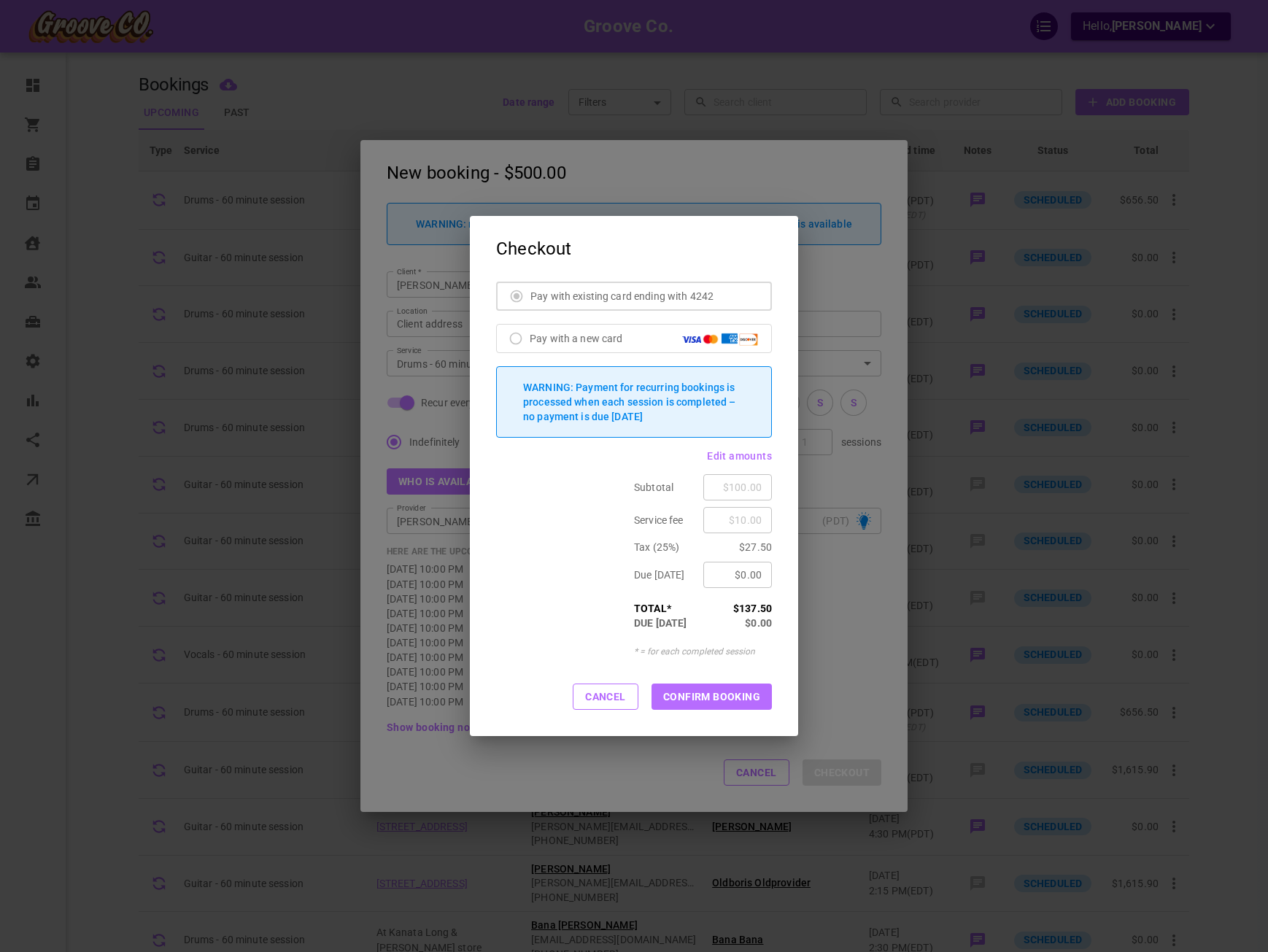
click at [752, 570] on input "$0.00" at bounding box center [738, 575] width 49 height 15
click at [746, 576] on input "$0.00" at bounding box center [738, 575] width 49 height 15
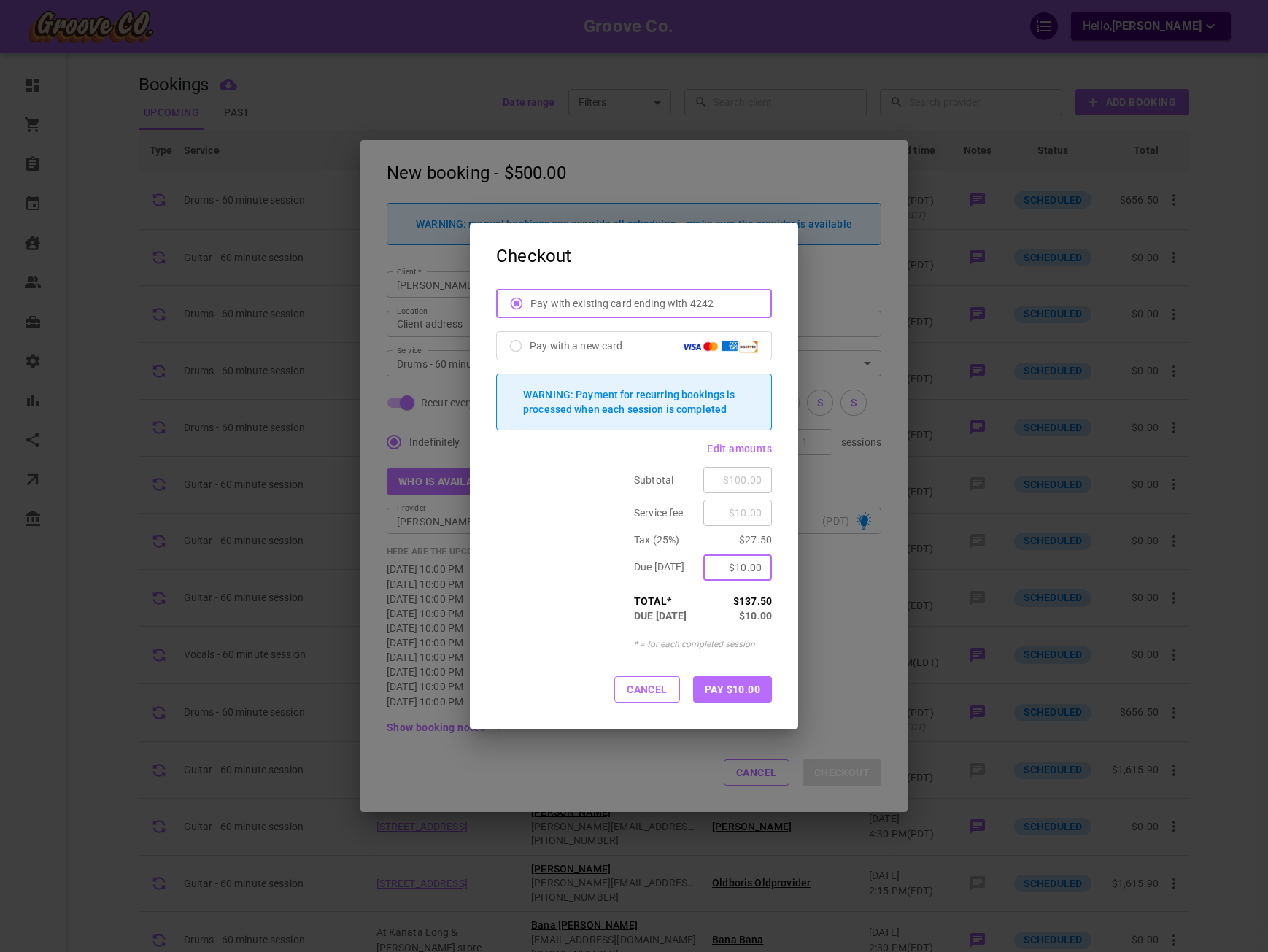
type input "$10.00"
